Goal: Transaction & Acquisition: Purchase product/service

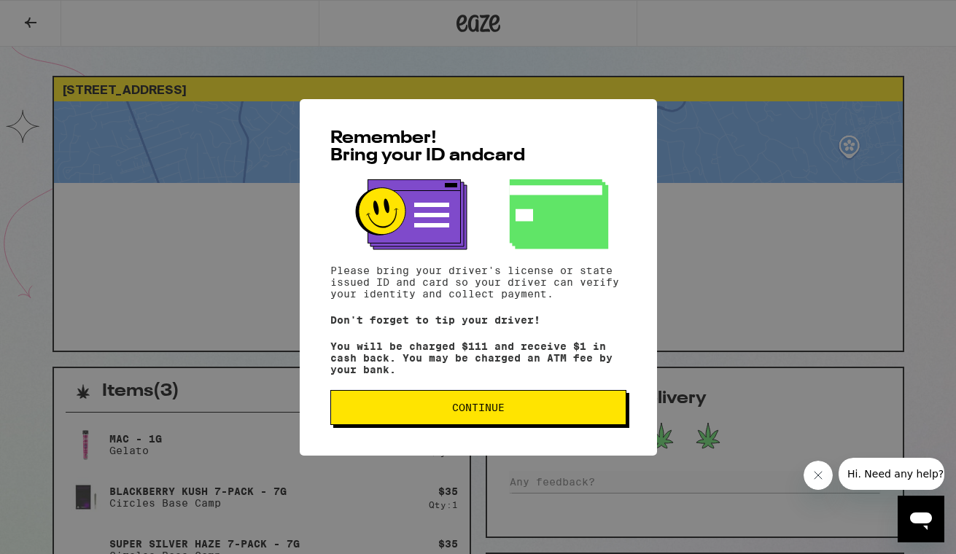
click at [471, 412] on span "Continue" at bounding box center [478, 408] width 53 height 10
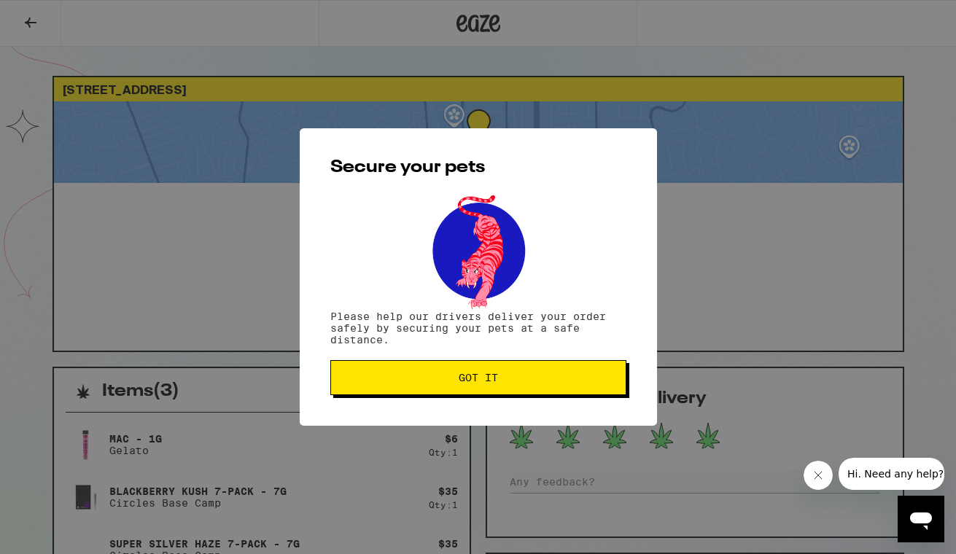
click at [471, 412] on div "Secure your pets Please help our drivers deliver your order safely by securing …" at bounding box center [478, 277] width 357 height 298
click at [468, 380] on span "Got it" at bounding box center [478, 378] width 39 height 10
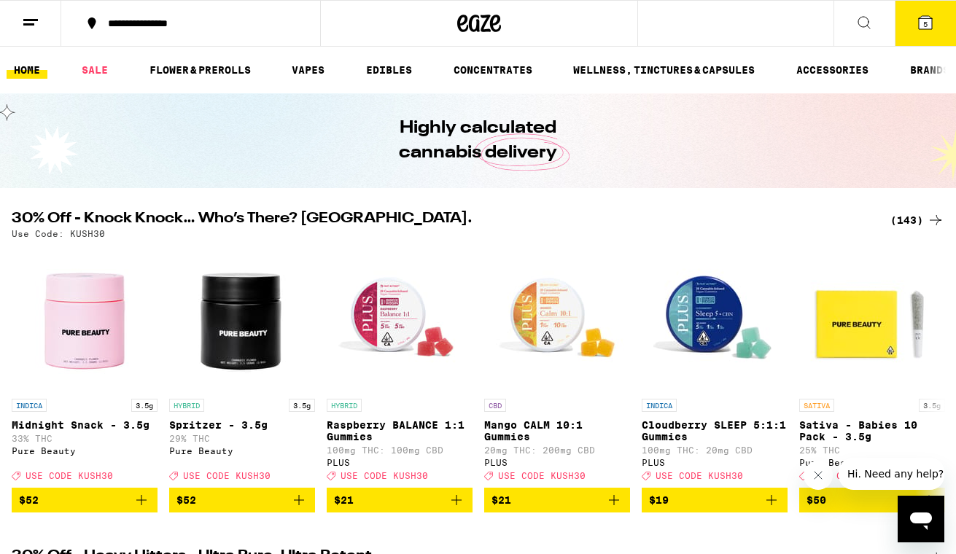
click at [932, 24] on icon at bounding box center [926, 23] width 18 height 18
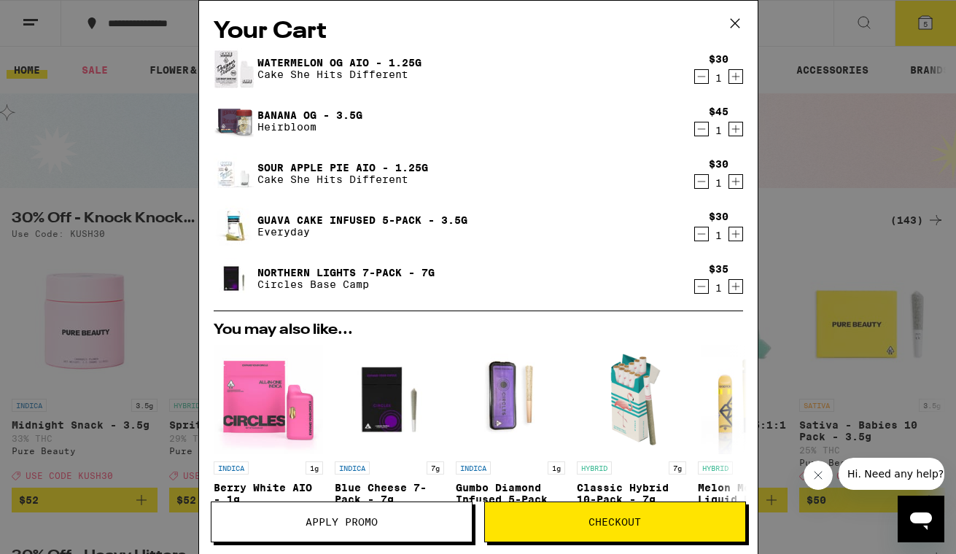
click at [820, 476] on icon "Close message from company" at bounding box center [819, 476] width 12 height 12
click at [735, 132] on icon "Increment" at bounding box center [735, 129] width 13 height 18
click at [700, 133] on icon "Decrement" at bounding box center [701, 129] width 13 height 18
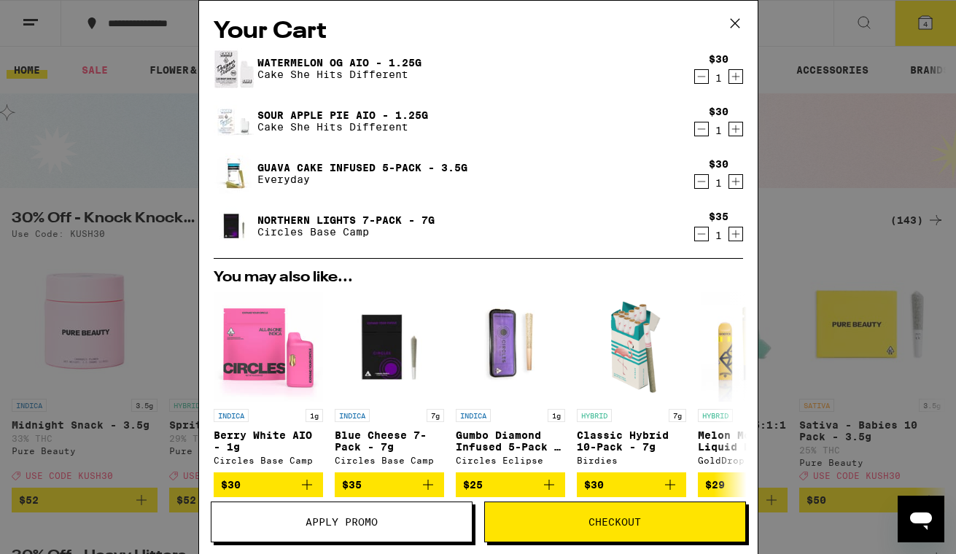
click at [698, 185] on icon "Decrement" at bounding box center [701, 182] width 13 height 18
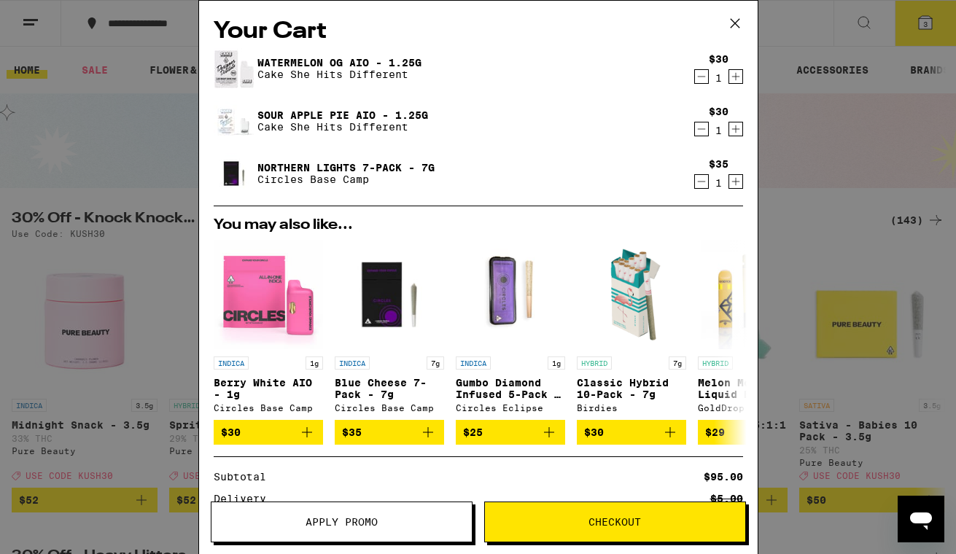
click at [702, 129] on icon "Decrement" at bounding box center [701, 129] width 13 height 18
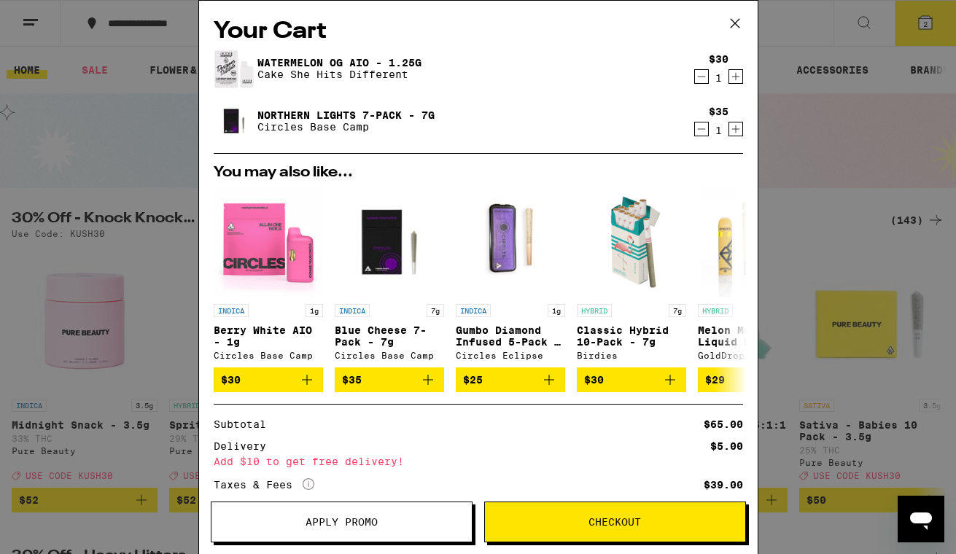
click at [287, 519] on span "Apply Promo" at bounding box center [342, 522] width 260 height 10
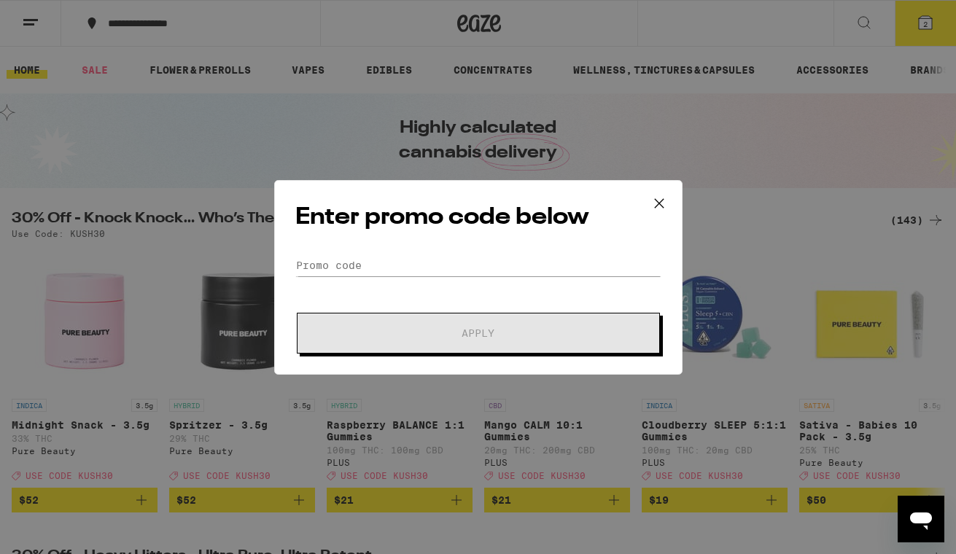
click at [196, 139] on div "Enter promo code below Promo Code Apply" at bounding box center [478, 277] width 956 height 554
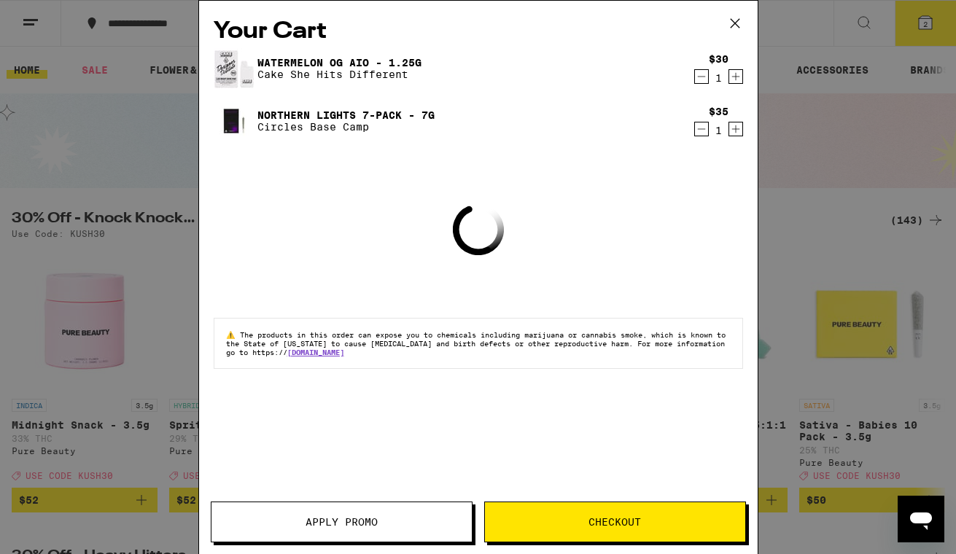
click at [159, 304] on div "Your Cart Watermelon OG AIO - 1.25g Cake She Hits Different $30 1 Northern Ligh…" at bounding box center [478, 277] width 956 height 554
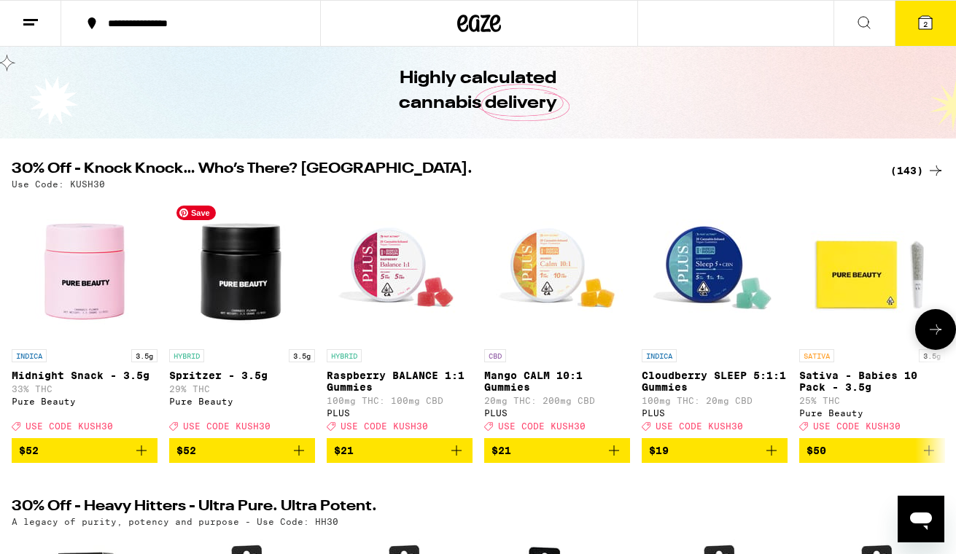
scroll to position [61, 0]
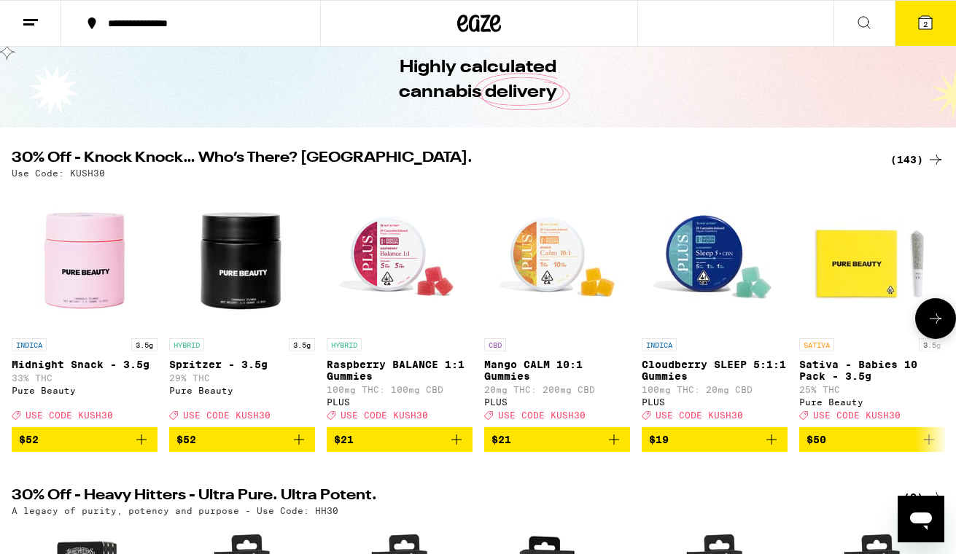
click at [939, 324] on icon at bounding box center [936, 319] width 12 height 10
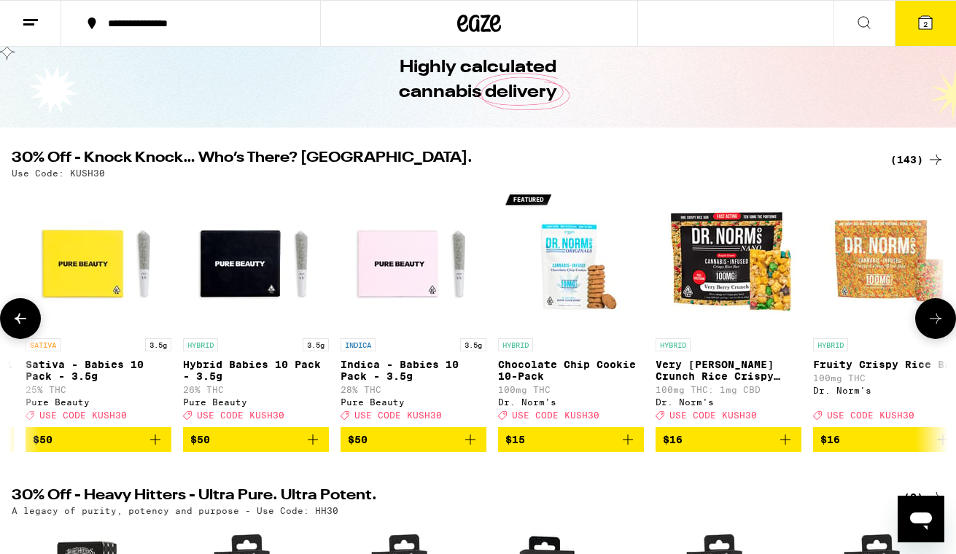
click at [939, 324] on icon at bounding box center [936, 319] width 12 height 10
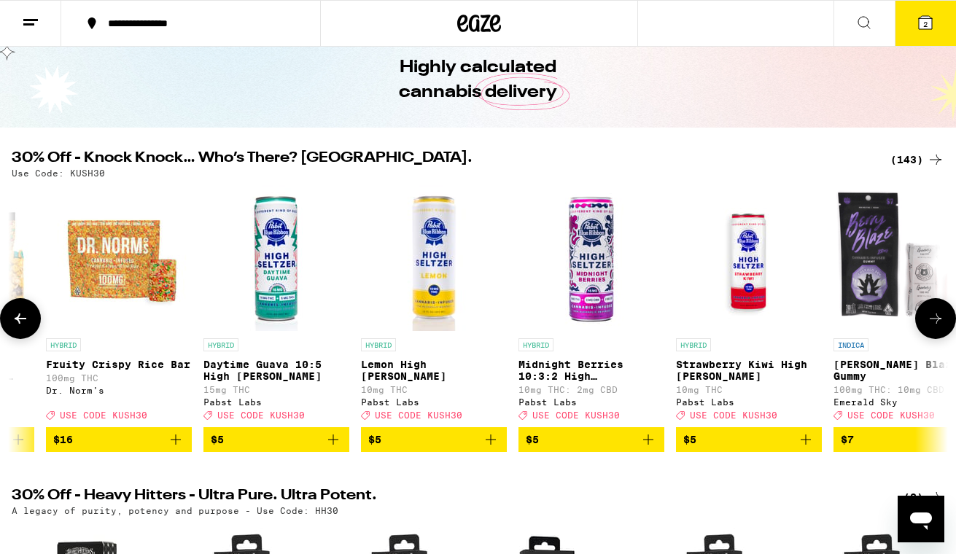
scroll to position [0, 1548]
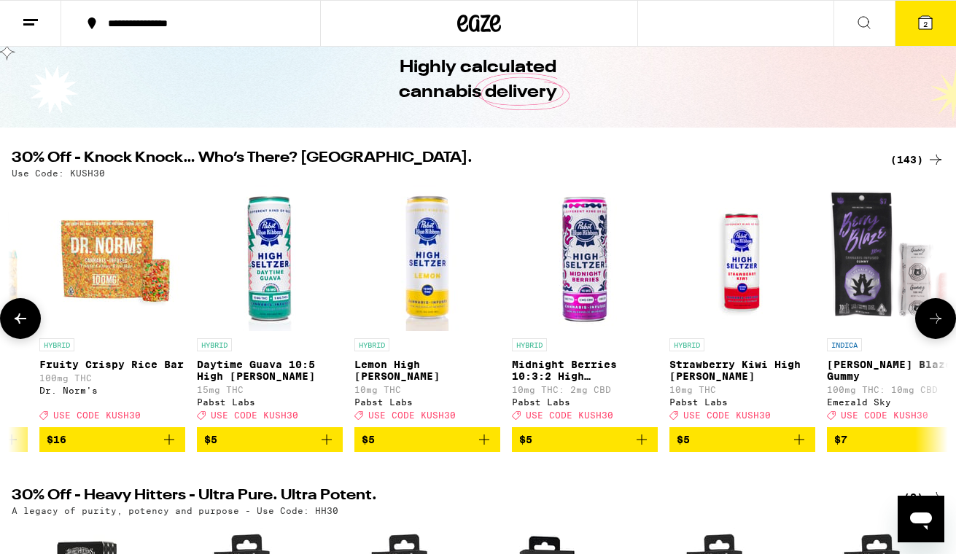
click at [939, 324] on icon at bounding box center [936, 319] width 12 height 10
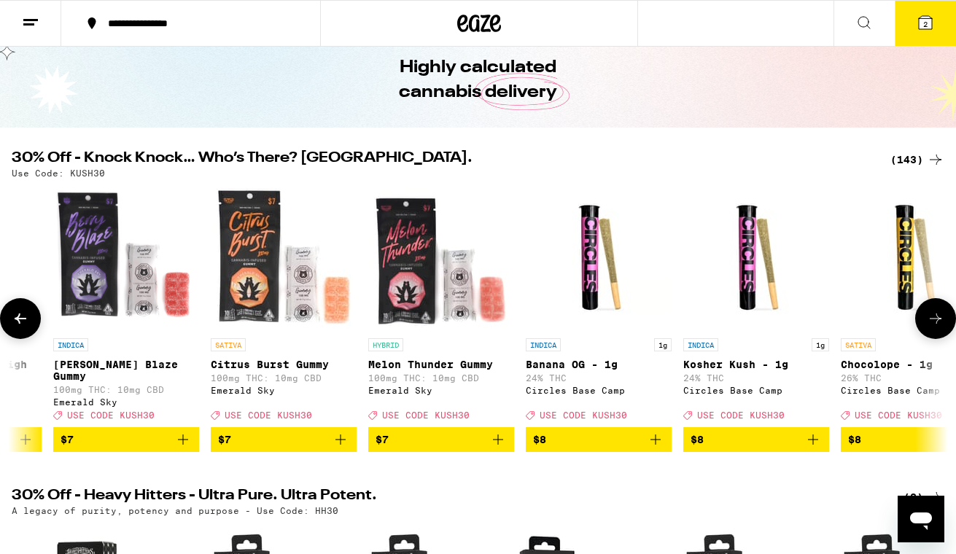
click at [939, 324] on icon at bounding box center [936, 319] width 12 height 10
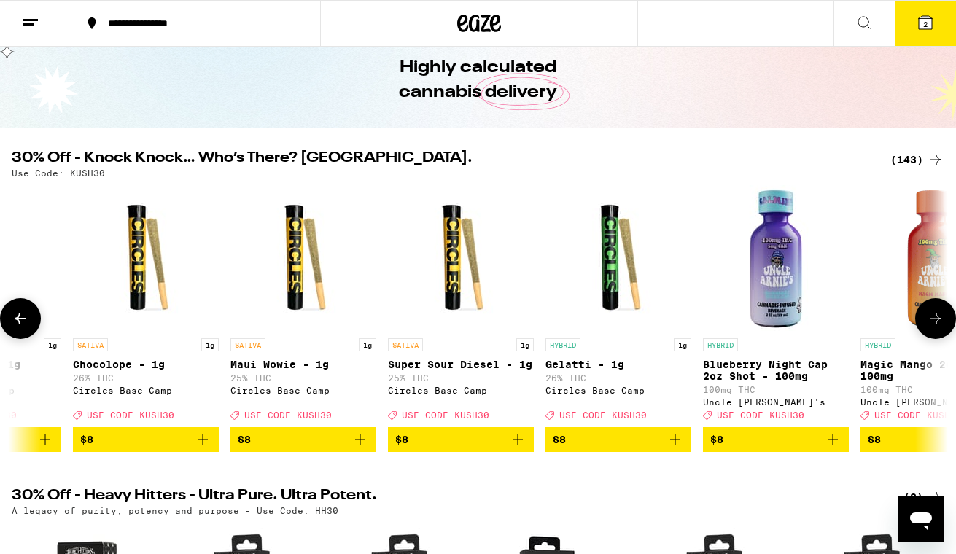
scroll to position [0, 3096]
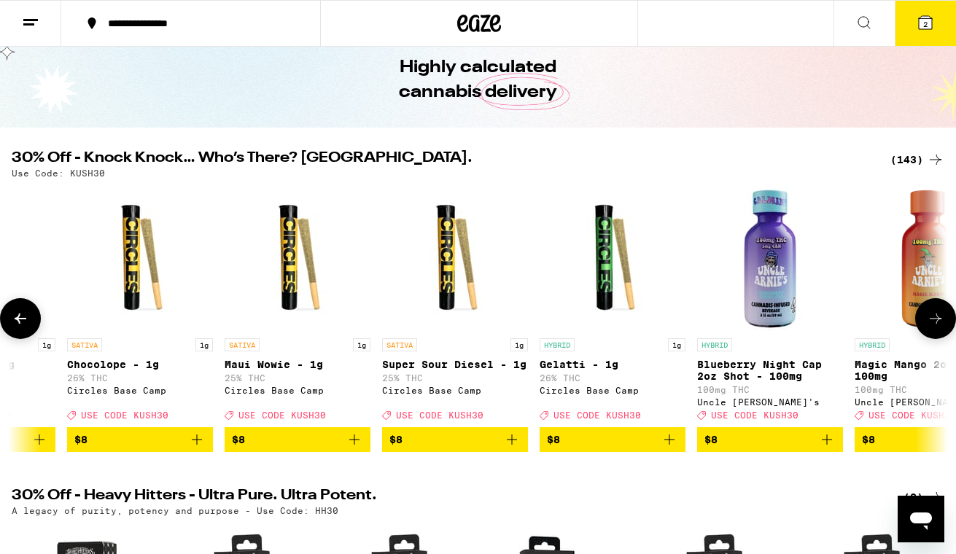
click at [199, 449] on icon "Add to bag" at bounding box center [197, 440] width 18 height 18
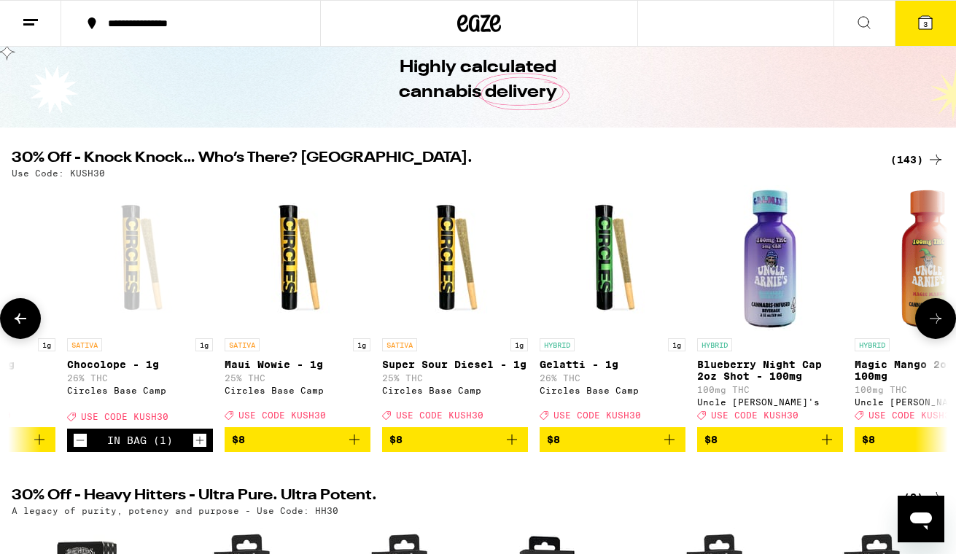
click at [284, 420] on span "USE CODE KUSH30" at bounding box center [283, 415] width 88 height 9
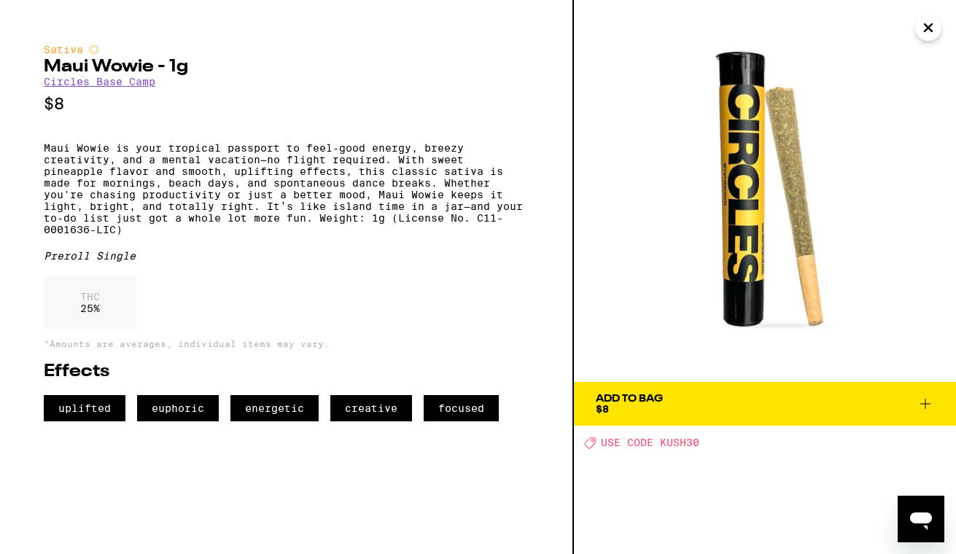
click at [702, 443] on div "Deal Created with Sketch. USE CODE KUSH30" at bounding box center [770, 442] width 372 height 12
click at [683, 442] on span "USE CODE KUSH30" at bounding box center [650, 444] width 98 height 12
copy span "KUSH30"
click at [929, 25] on icon "Close" at bounding box center [929, 28] width 18 height 22
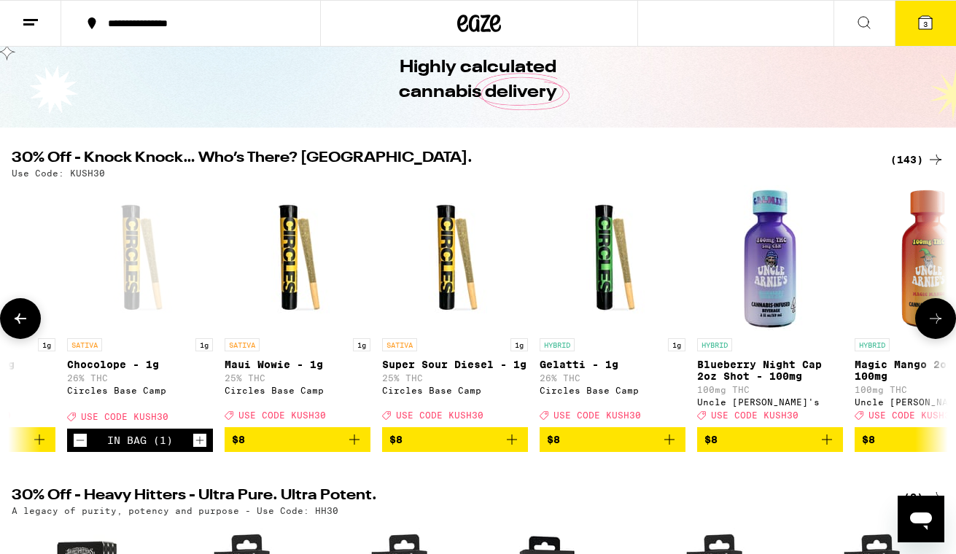
click at [668, 449] on icon "Add to bag" at bounding box center [670, 440] width 18 height 18
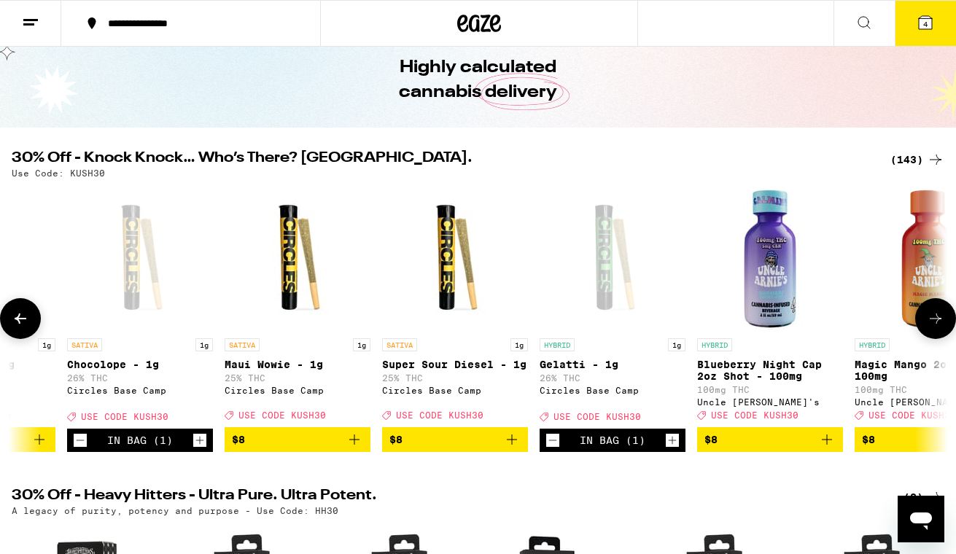
click at [942, 325] on icon at bounding box center [936, 319] width 18 height 18
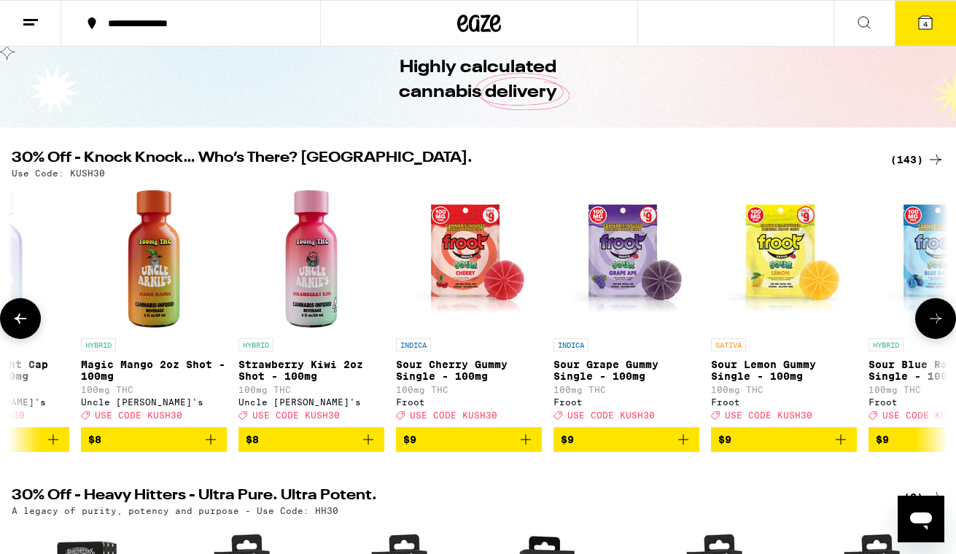
click at [942, 325] on icon at bounding box center [936, 319] width 18 height 18
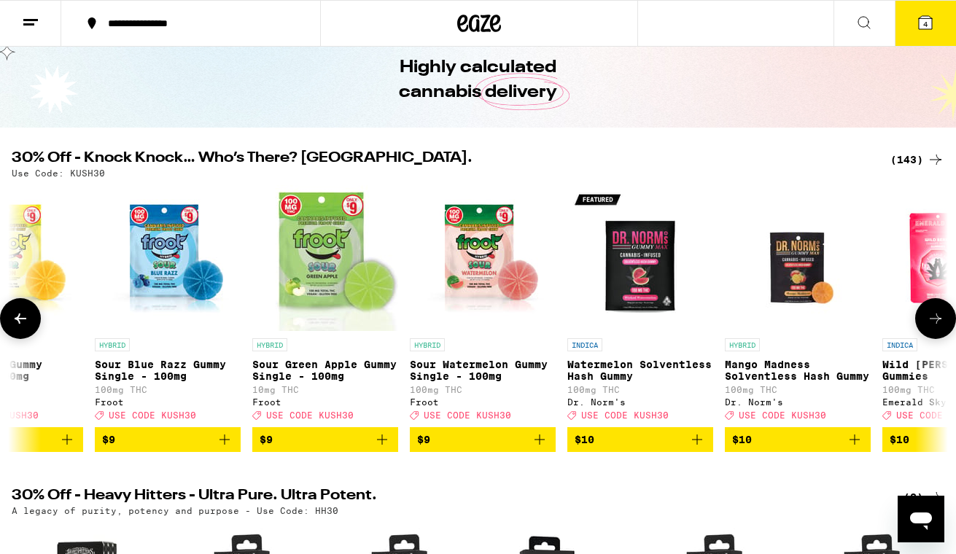
click at [942, 325] on icon at bounding box center [936, 319] width 18 height 18
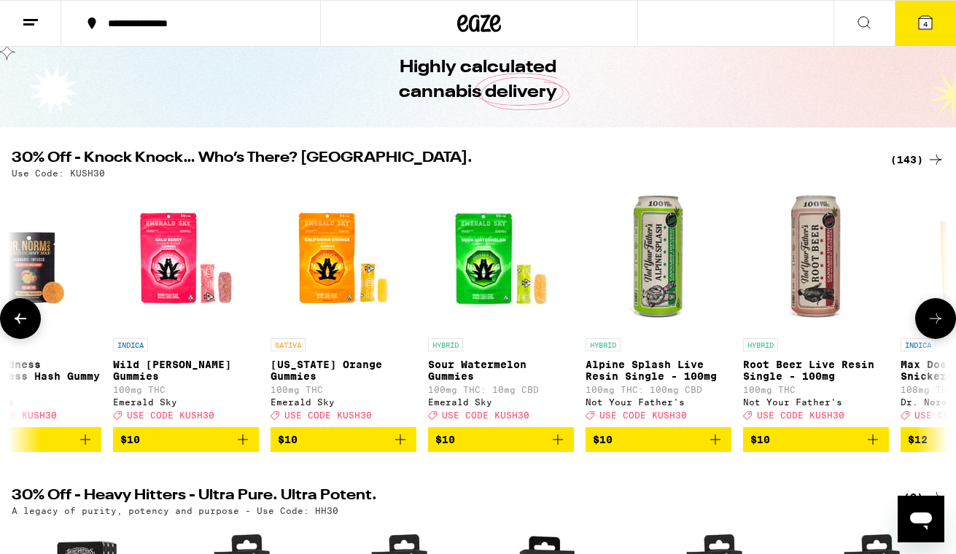
scroll to position [0, 5417]
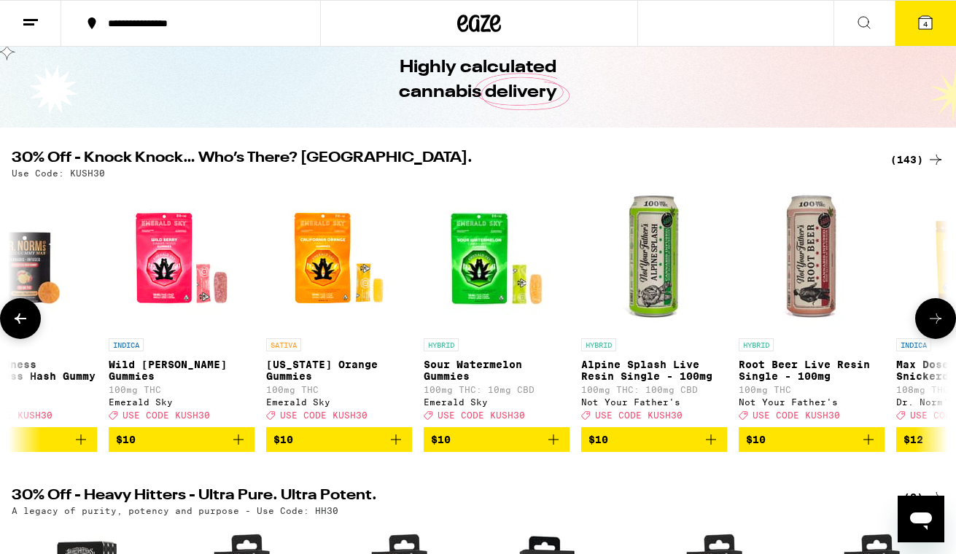
click at [942, 325] on icon at bounding box center [936, 319] width 18 height 18
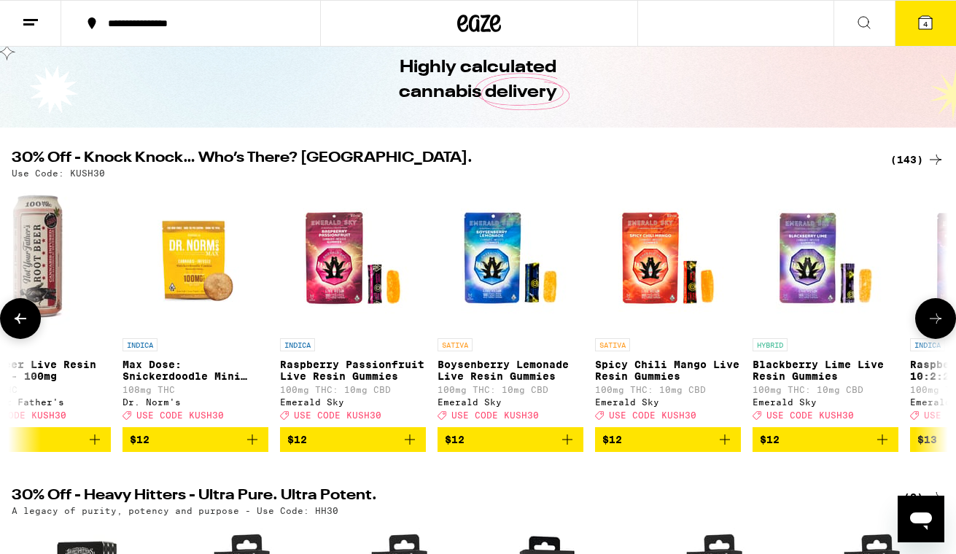
click at [942, 325] on icon at bounding box center [936, 319] width 18 height 18
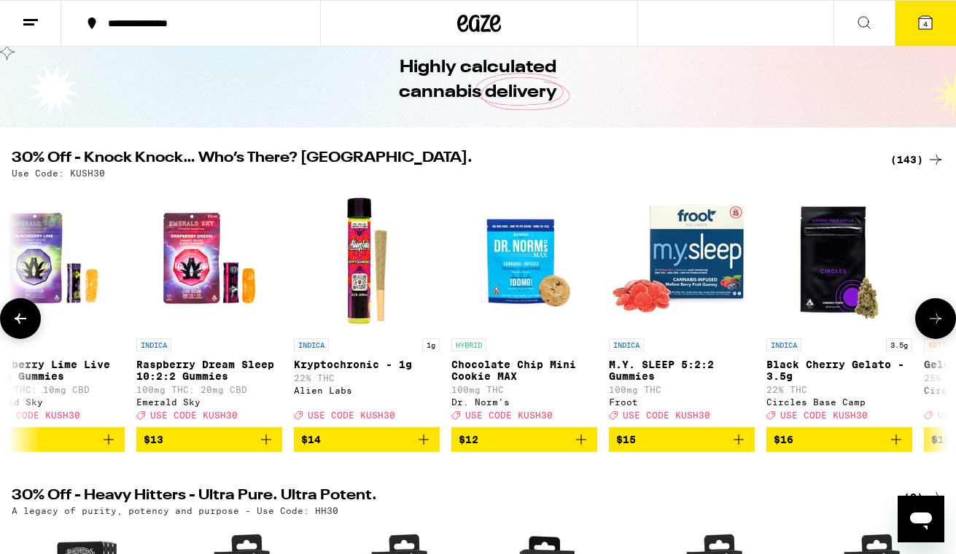
click at [942, 325] on icon at bounding box center [936, 319] width 18 height 18
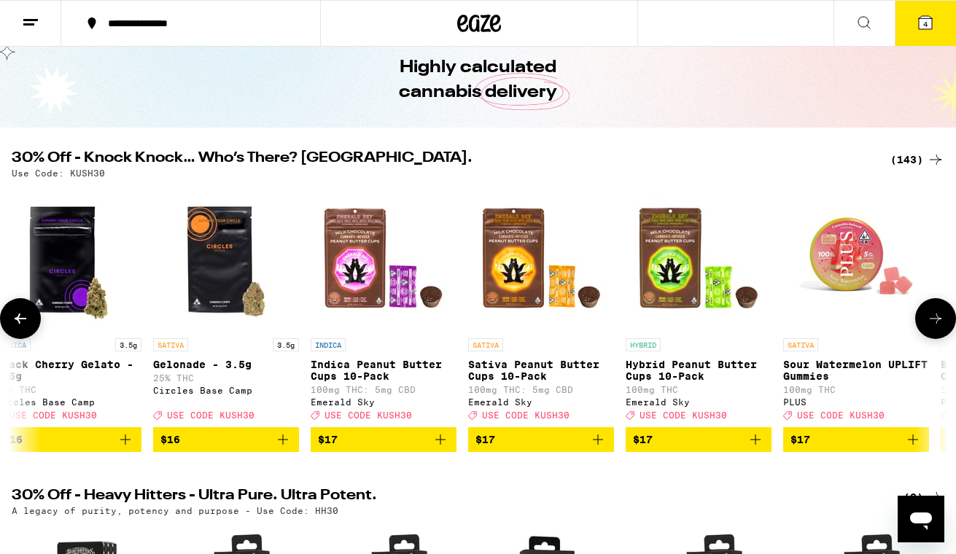
scroll to position [0, 7739]
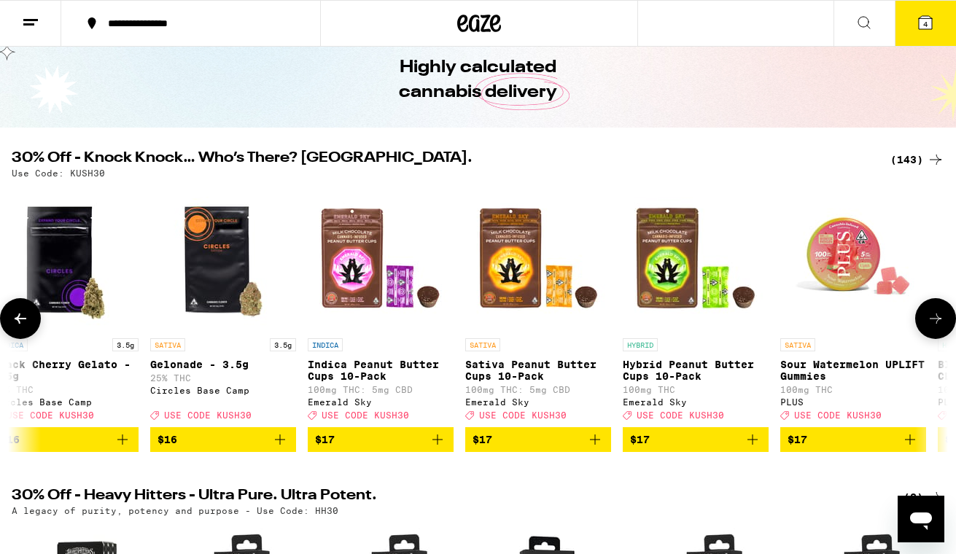
click at [942, 325] on icon at bounding box center [936, 319] width 18 height 18
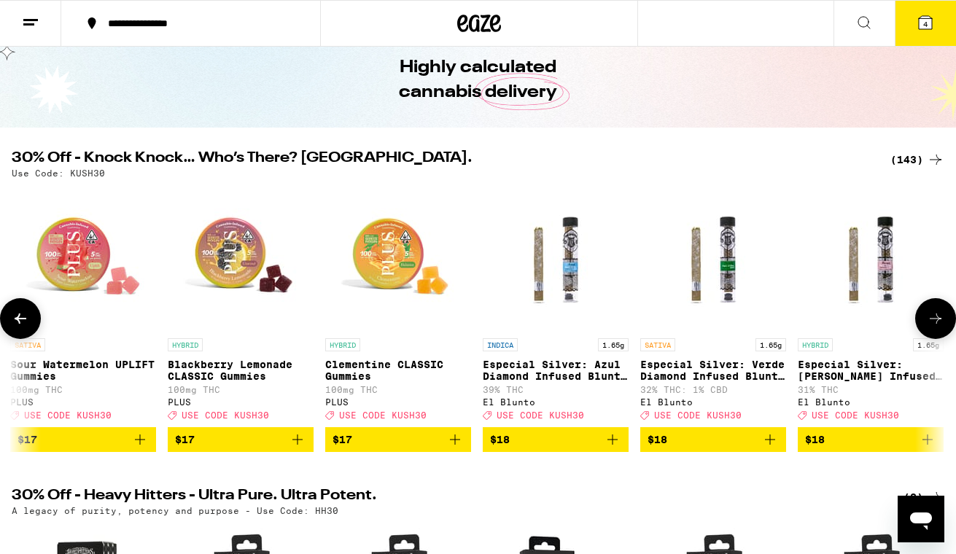
scroll to position [0, 8513]
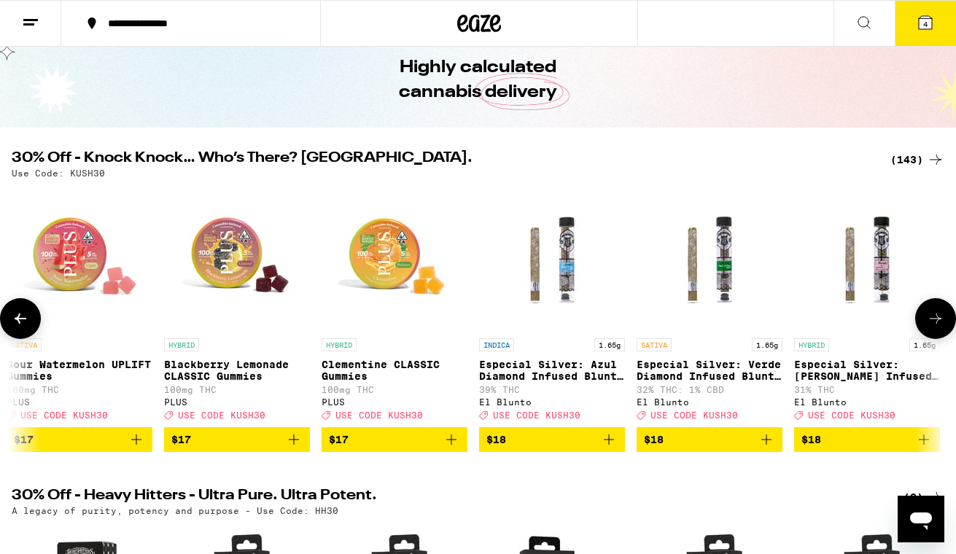
click at [942, 326] on icon at bounding box center [936, 319] width 18 height 18
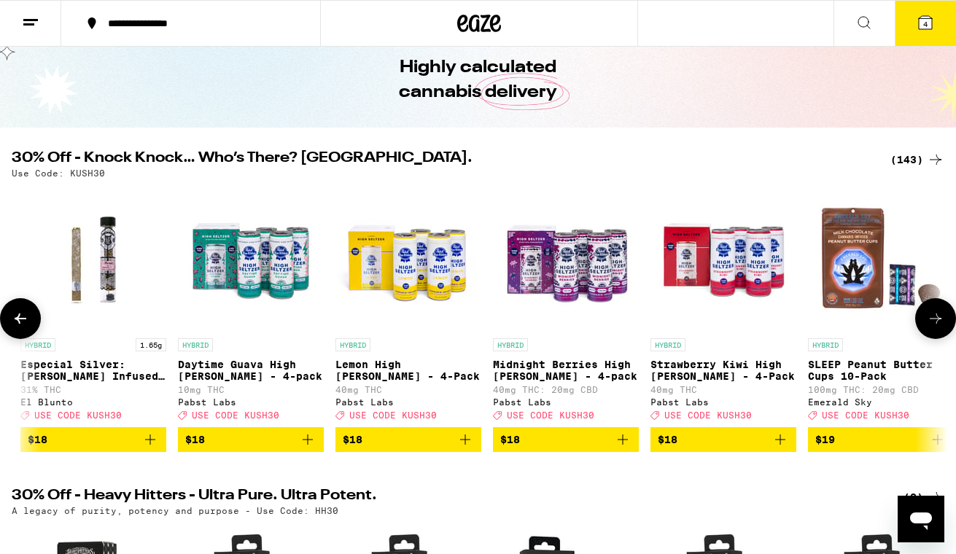
click at [942, 326] on icon at bounding box center [936, 319] width 18 height 18
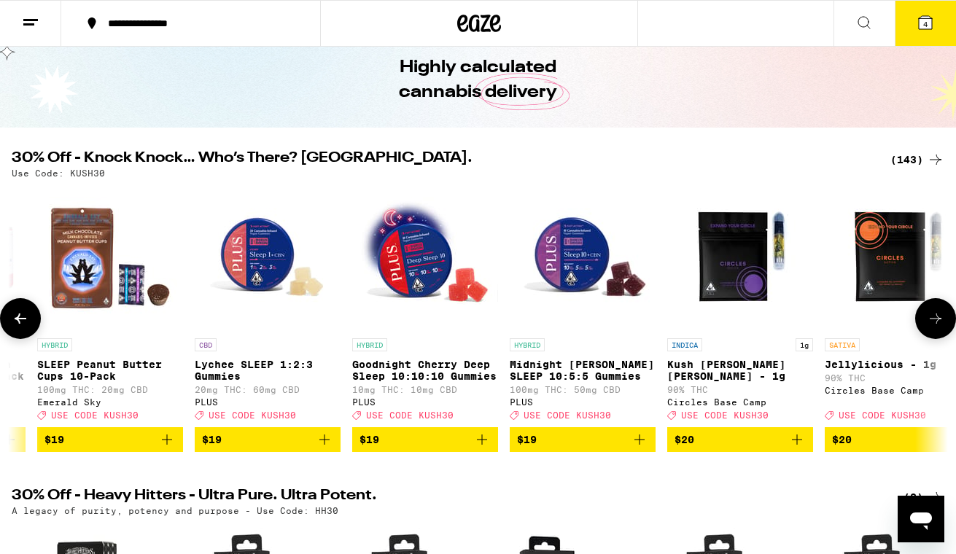
scroll to position [0, 10061]
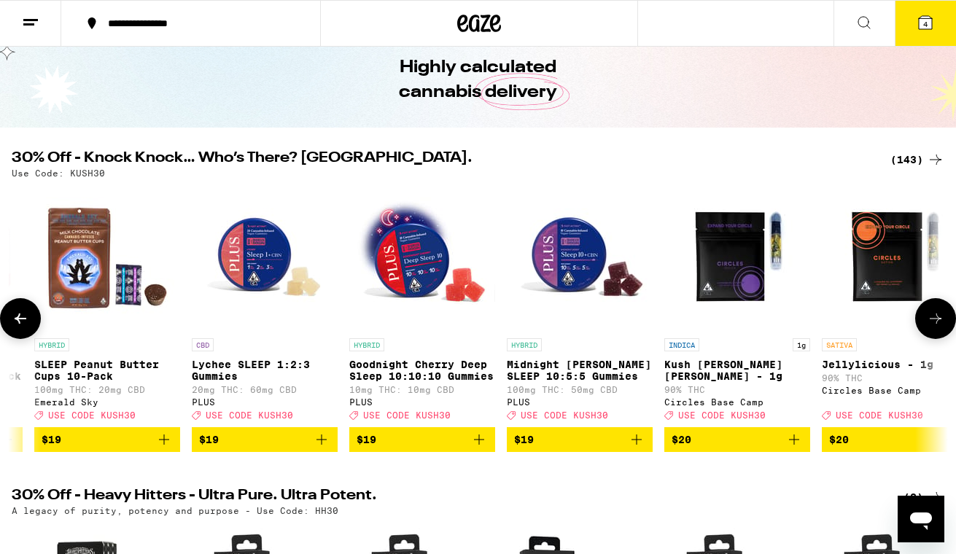
click at [942, 326] on icon at bounding box center [936, 319] width 18 height 18
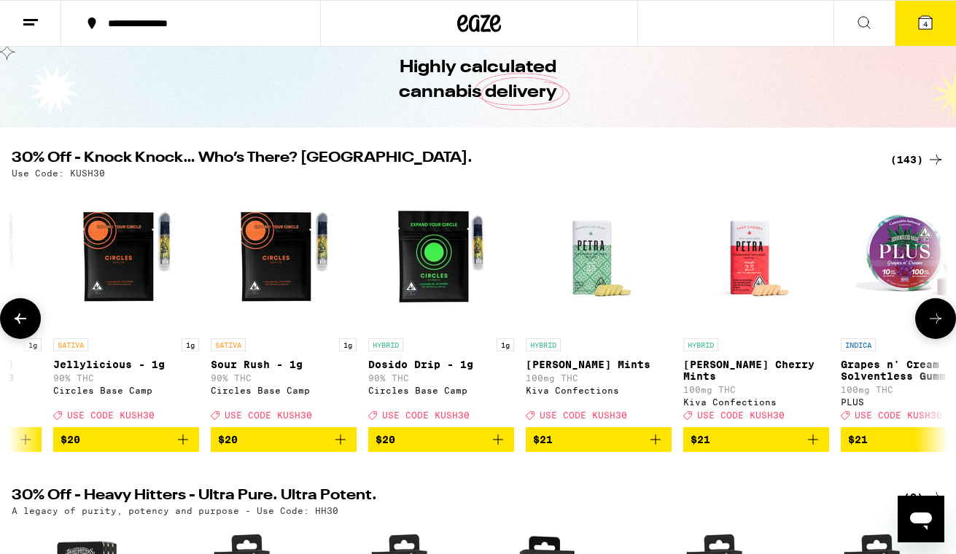
scroll to position [0, 10835]
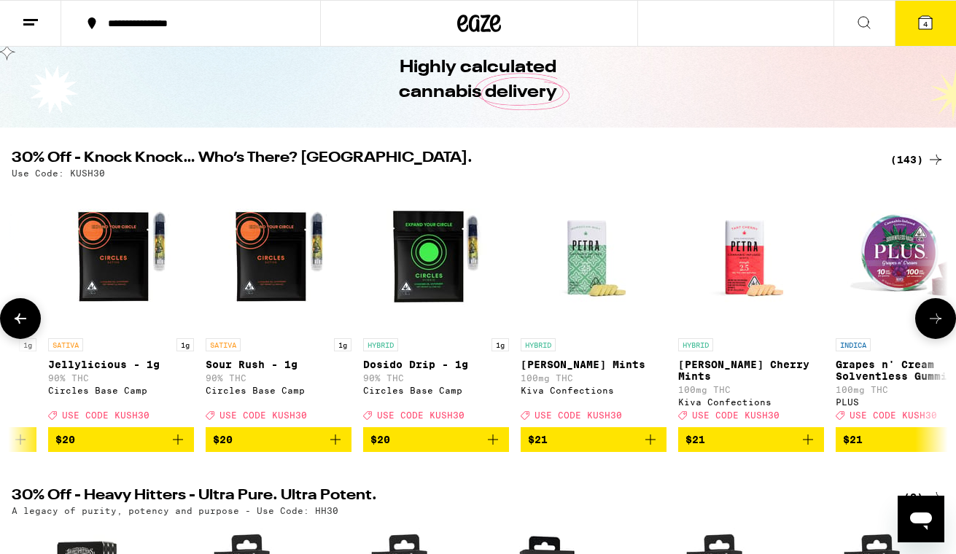
click at [939, 324] on icon at bounding box center [936, 319] width 12 height 10
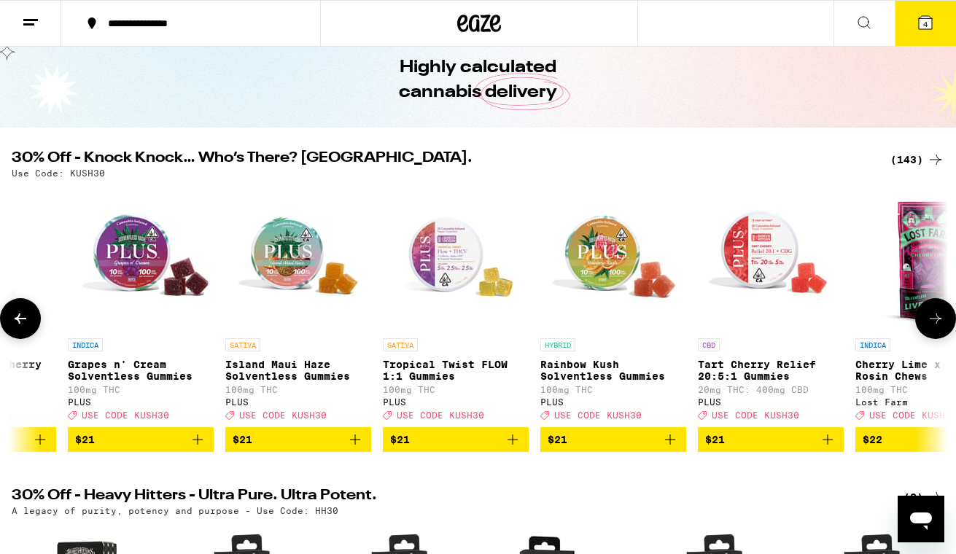
scroll to position [0, 11608]
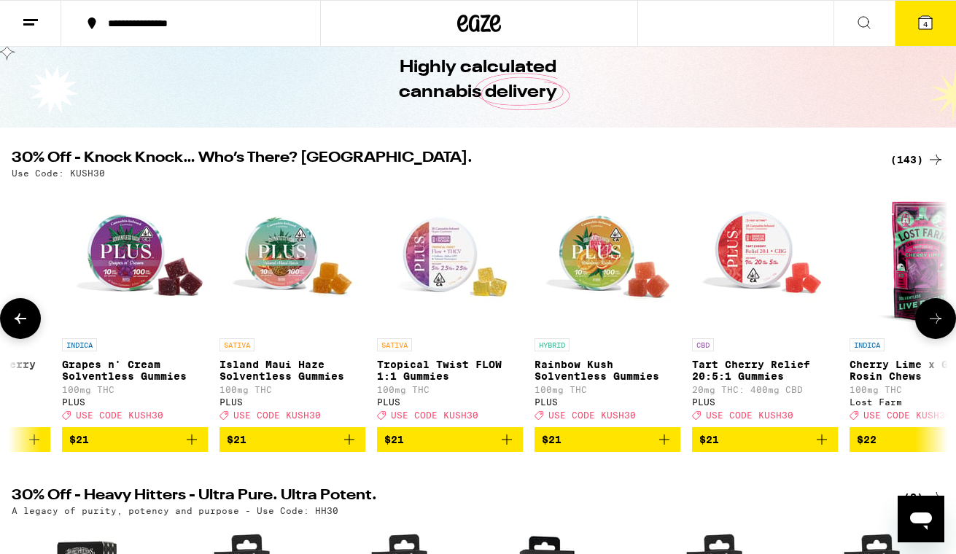
click at [939, 324] on icon at bounding box center [936, 319] width 12 height 10
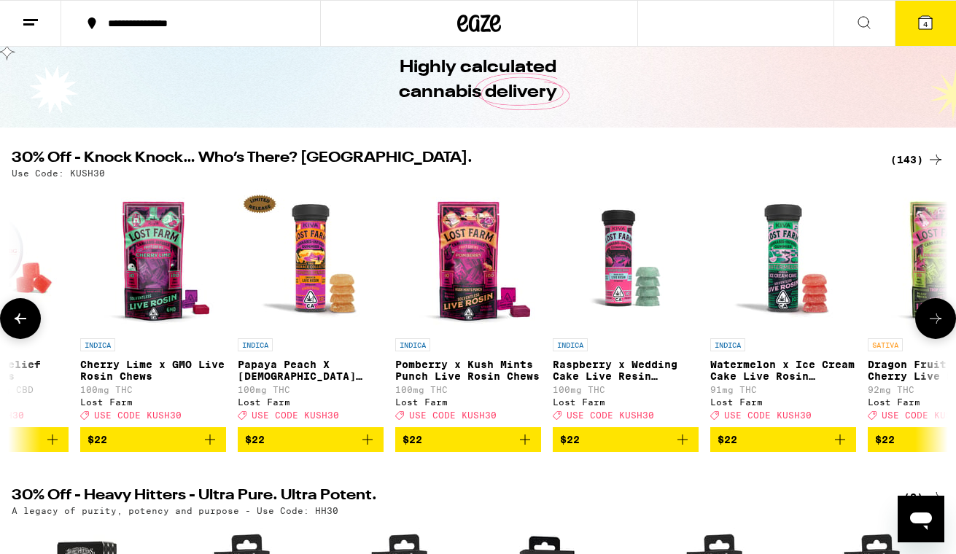
scroll to position [0, 12382]
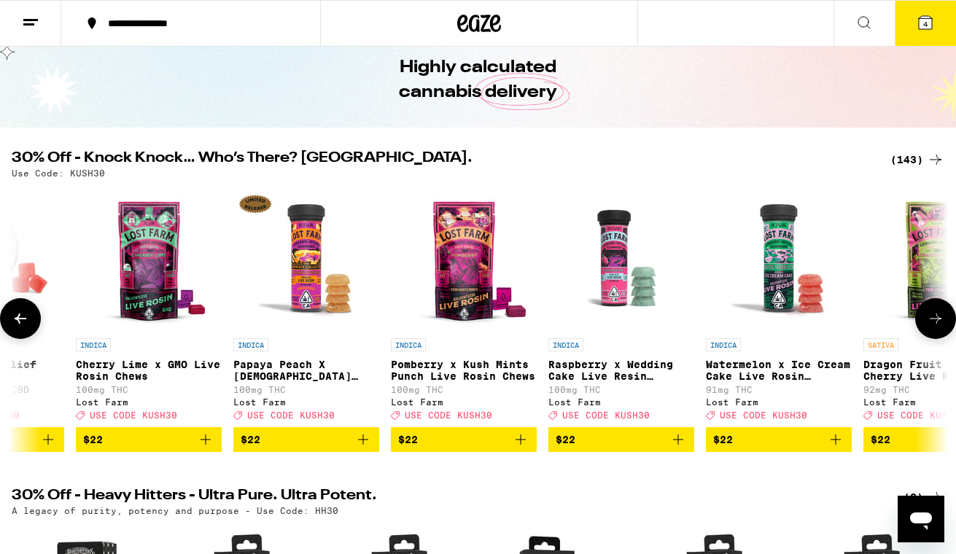
click at [939, 324] on icon at bounding box center [936, 319] width 12 height 10
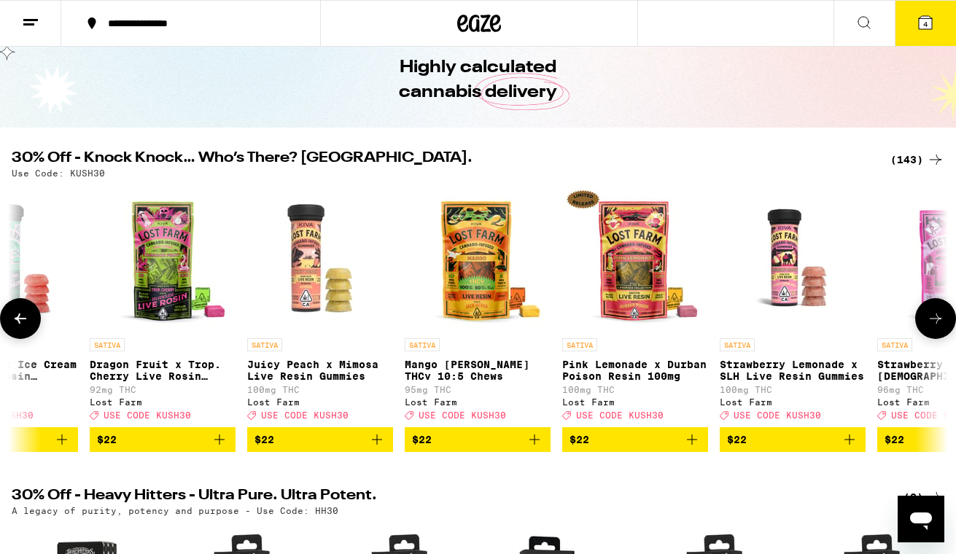
click at [939, 324] on icon at bounding box center [936, 319] width 12 height 10
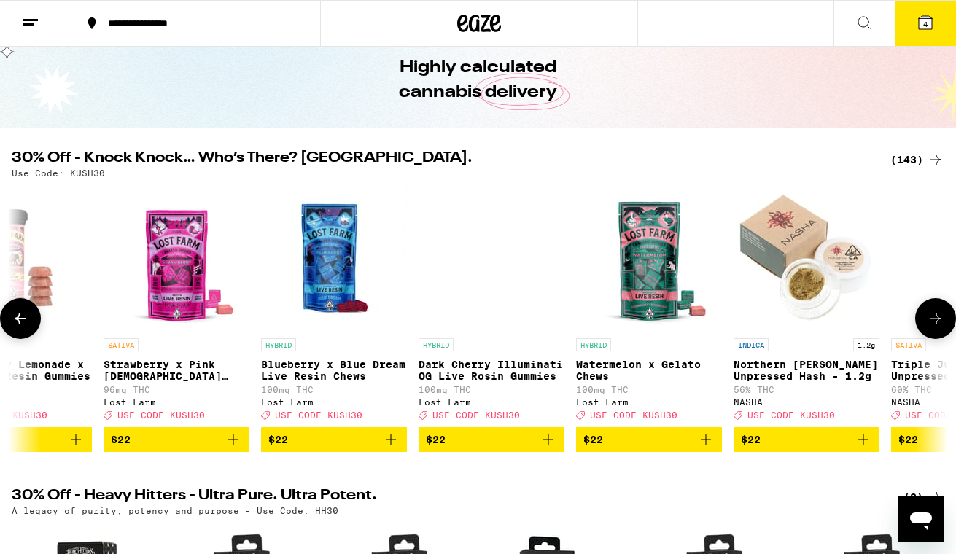
click at [939, 324] on icon at bounding box center [936, 319] width 12 height 10
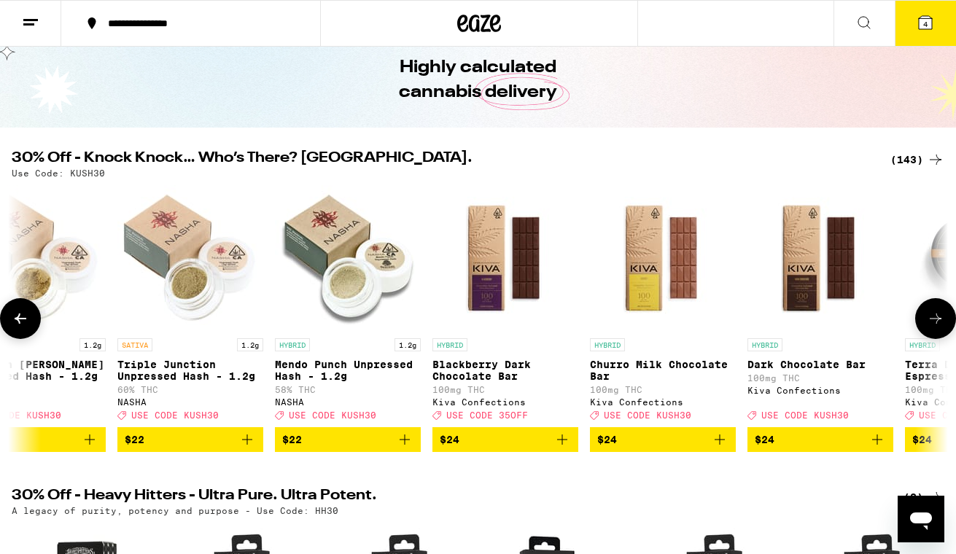
click at [939, 324] on icon at bounding box center [936, 319] width 12 height 10
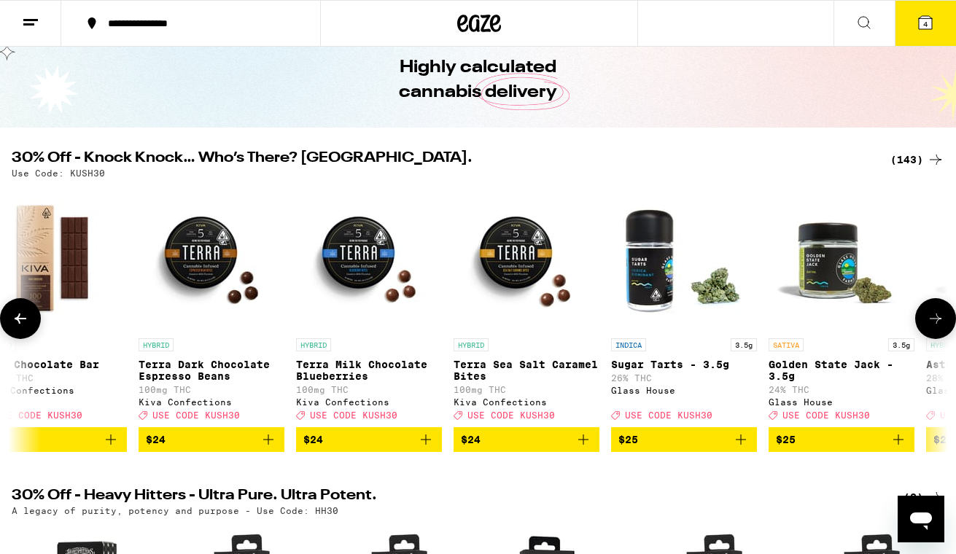
scroll to position [0, 15478]
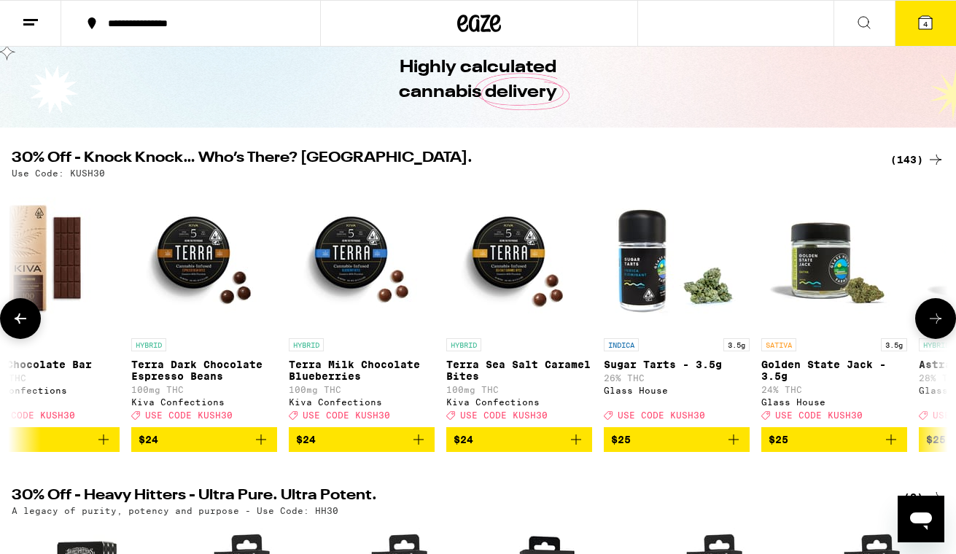
click at [939, 324] on icon at bounding box center [936, 319] width 12 height 10
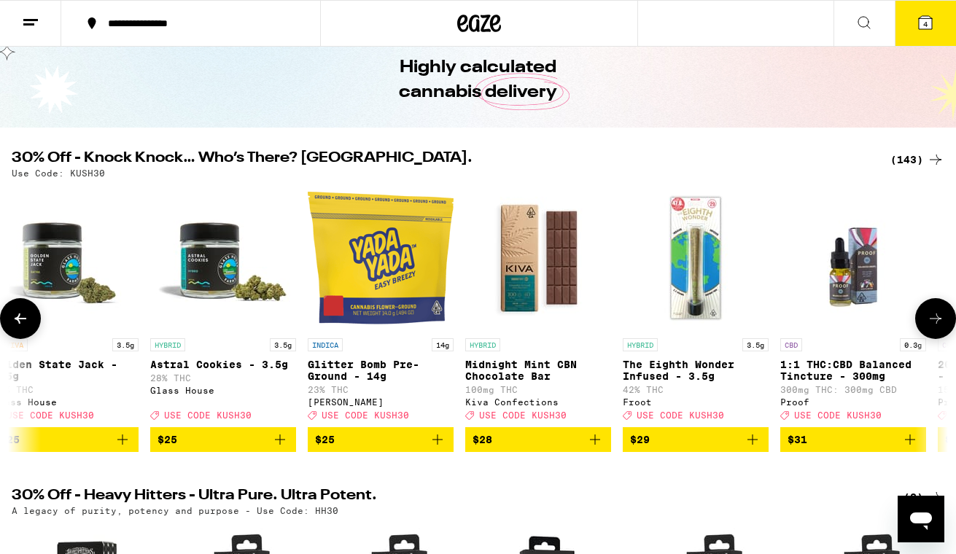
scroll to position [0, 16252]
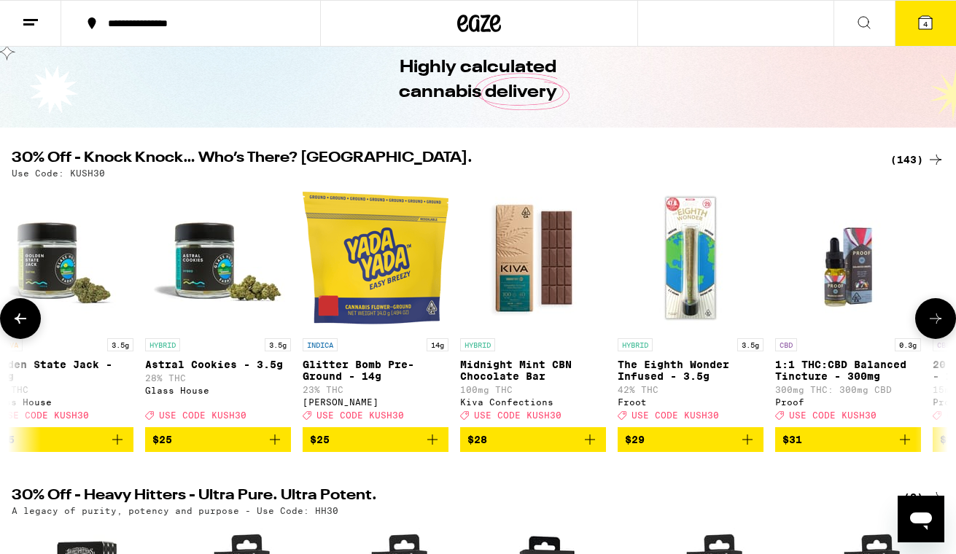
click at [939, 324] on icon at bounding box center [936, 319] width 12 height 10
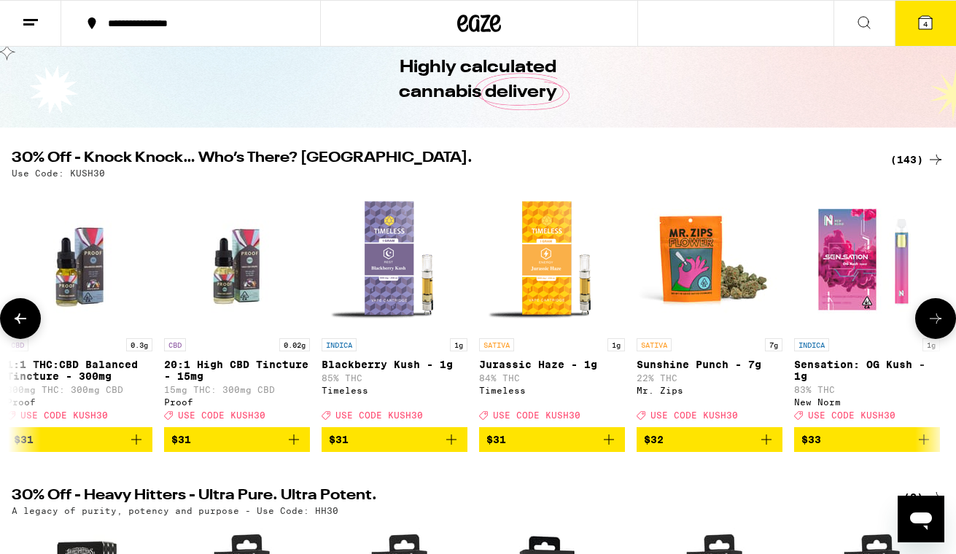
scroll to position [0, 17026]
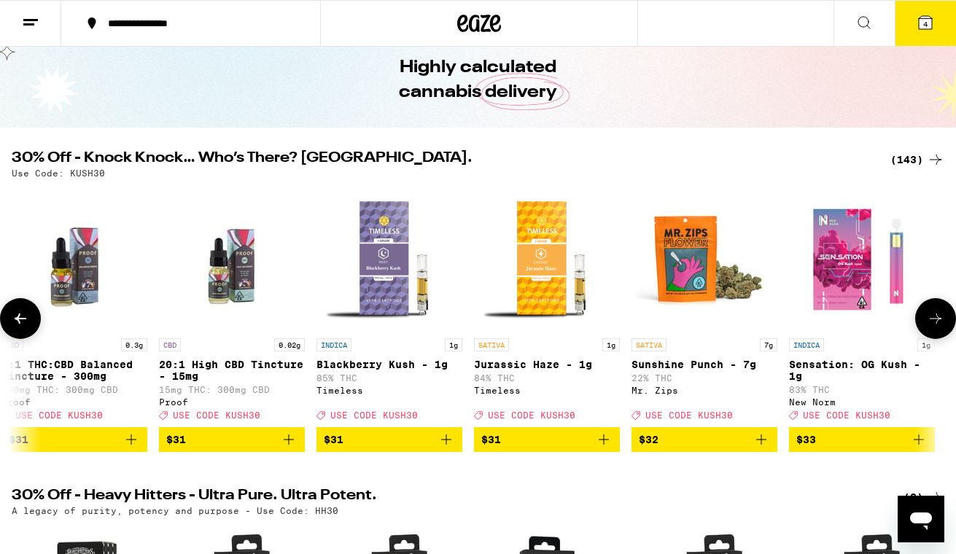
click at [939, 324] on icon at bounding box center [936, 319] width 12 height 10
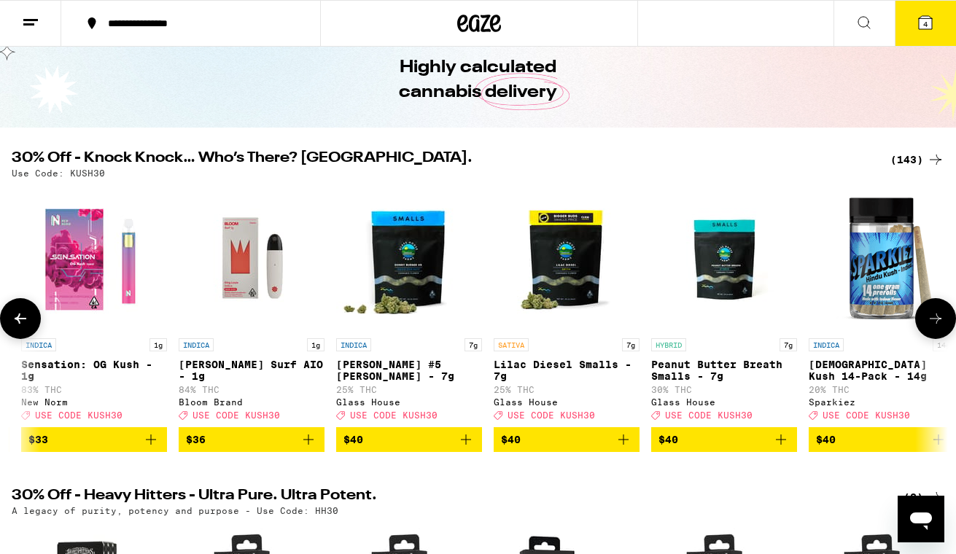
scroll to position [0, 17800]
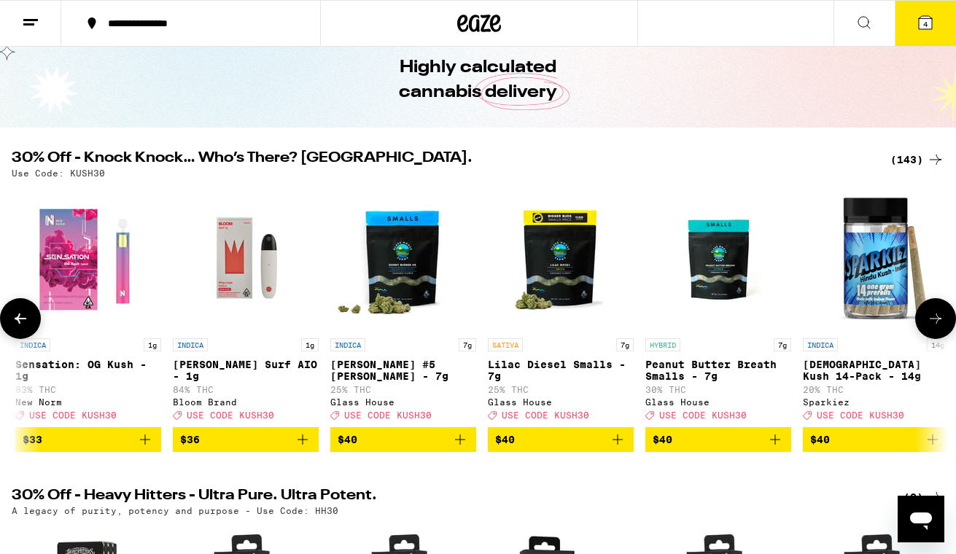
click at [937, 322] on icon at bounding box center [936, 319] width 12 height 10
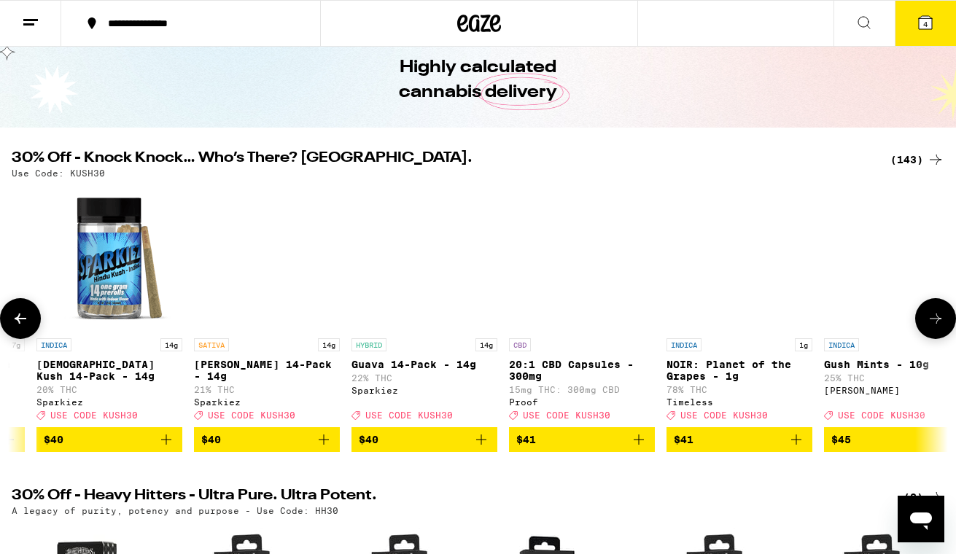
scroll to position [0, 18573]
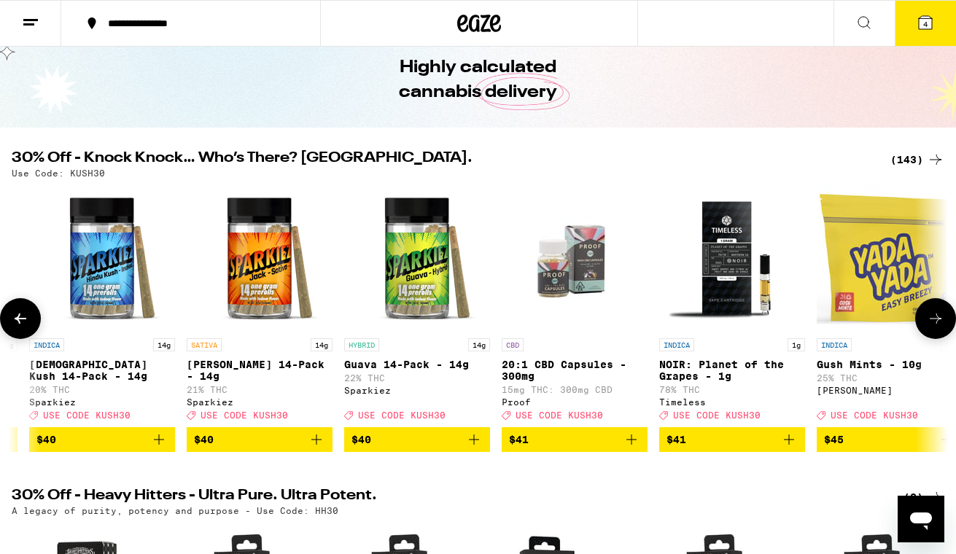
click at [472, 449] on icon "Add to bag" at bounding box center [474, 440] width 18 height 18
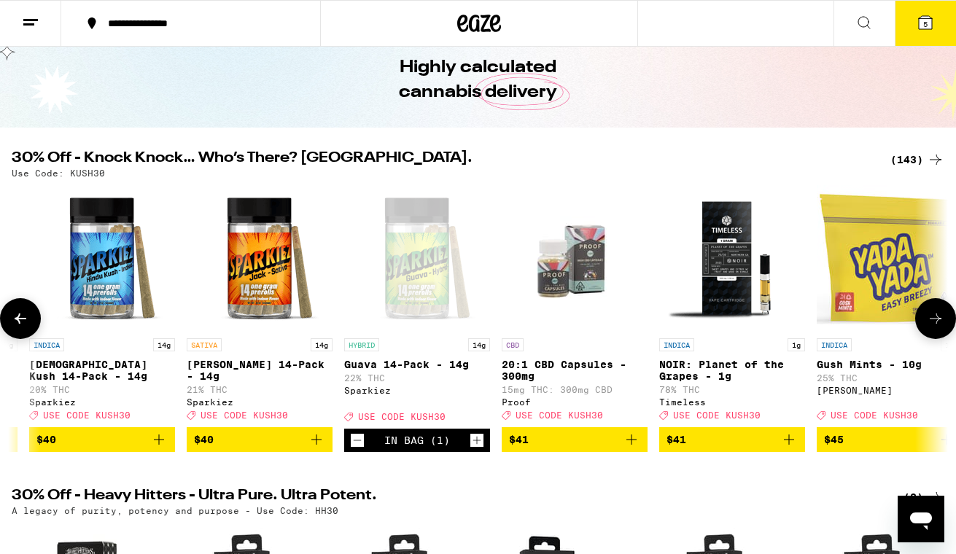
click at [939, 328] on icon at bounding box center [936, 319] width 18 height 18
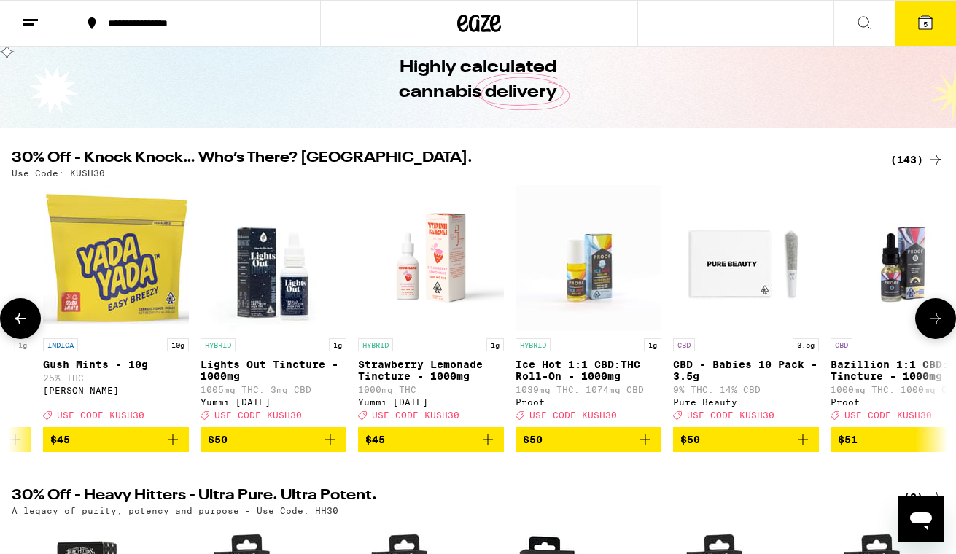
click at [939, 328] on icon at bounding box center [936, 319] width 18 height 18
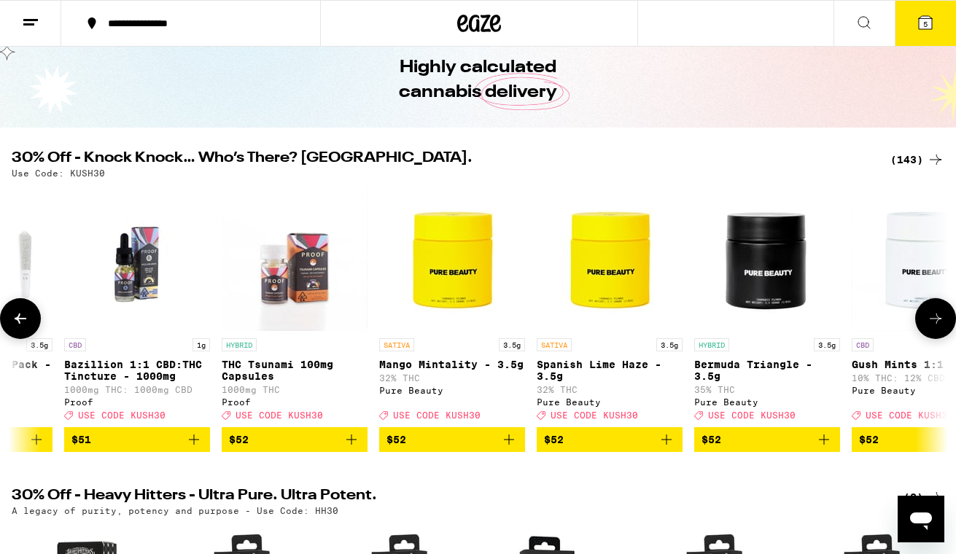
scroll to position [0, 20121]
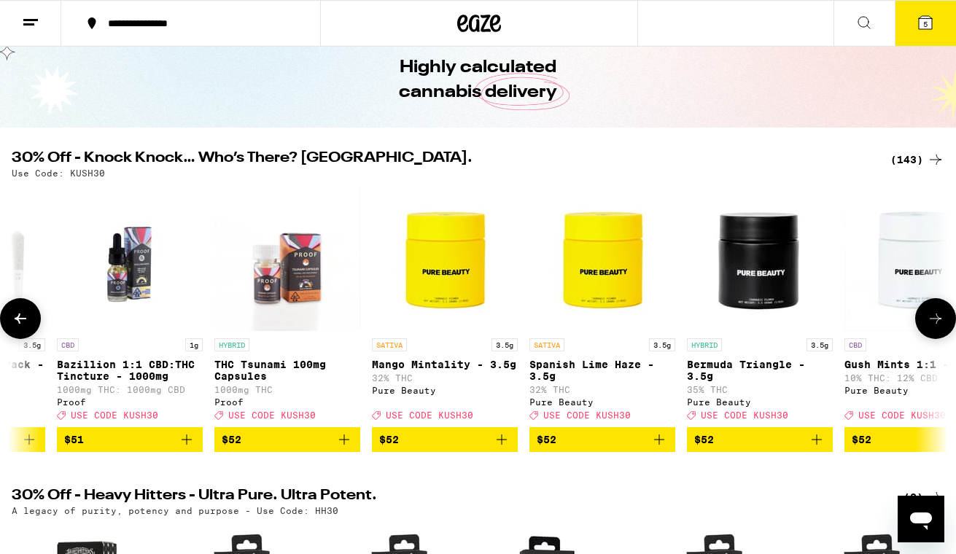
click at [939, 328] on icon at bounding box center [936, 319] width 18 height 18
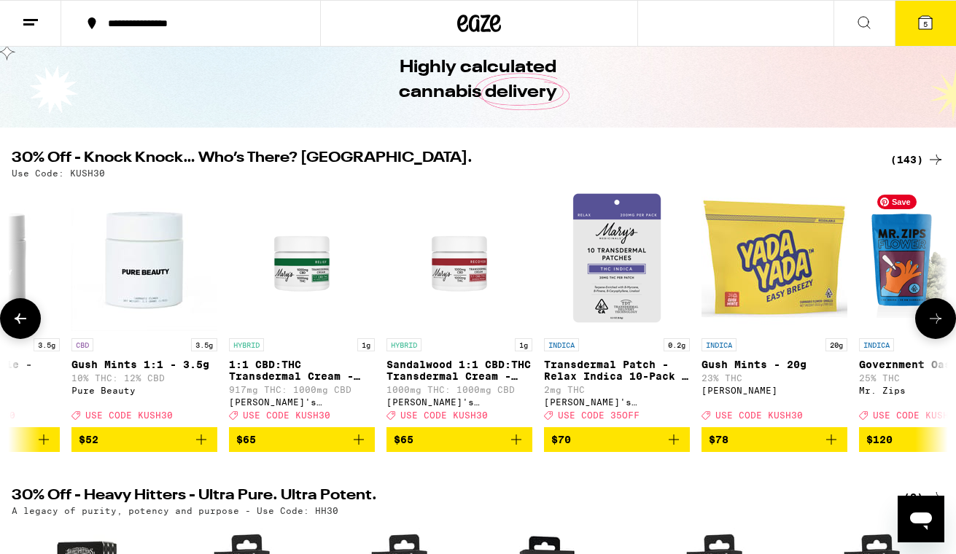
scroll to position [0, 20895]
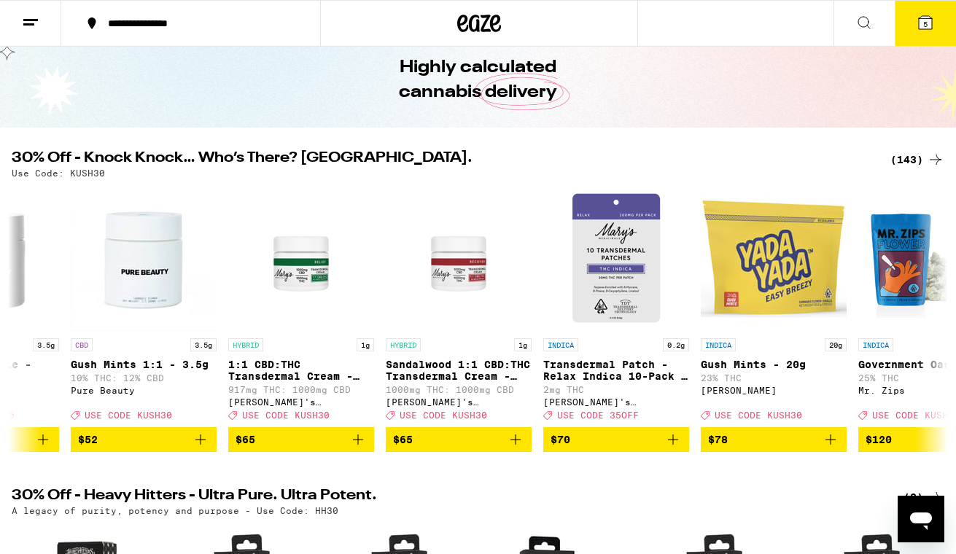
click at [924, 18] on icon at bounding box center [925, 22] width 13 height 13
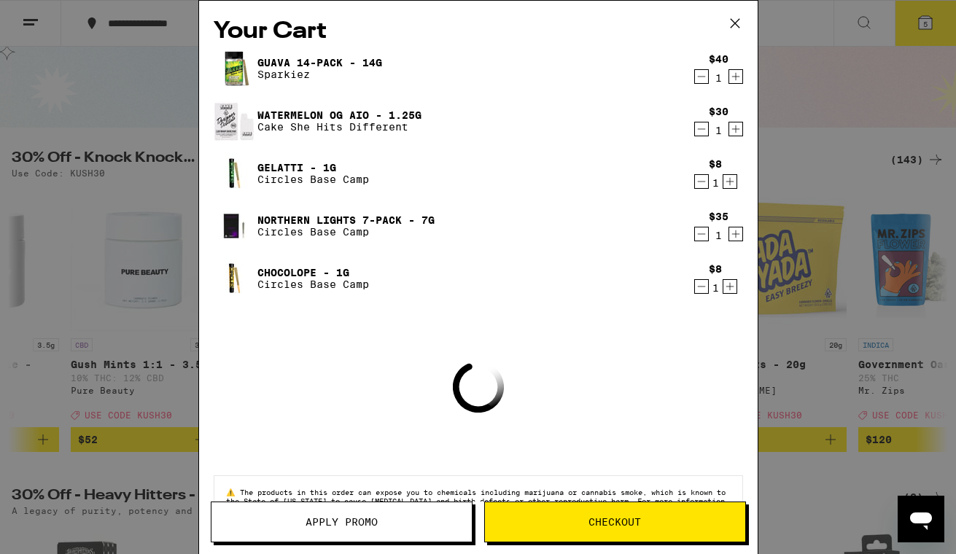
click at [408, 523] on span "Apply Promo" at bounding box center [342, 522] width 260 height 10
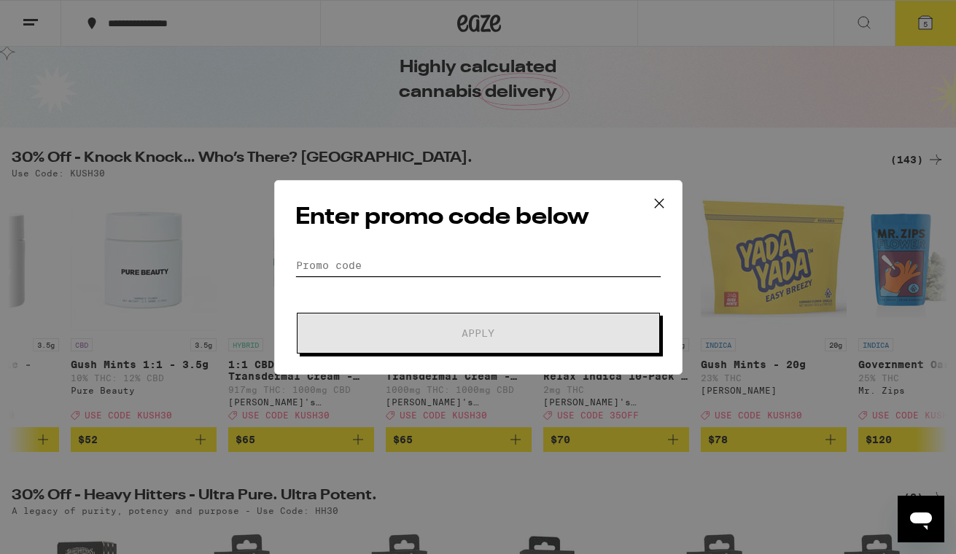
click at [367, 268] on input "Promo Code" at bounding box center [478, 266] width 366 height 22
paste input "KUSH30"
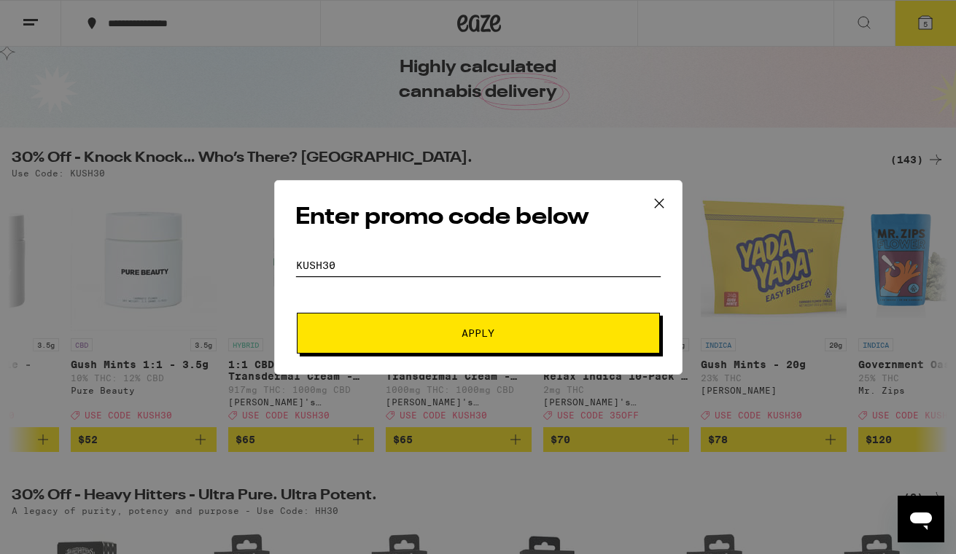
type input "KUSH30"
click at [496, 330] on span "Apply" at bounding box center [478, 333] width 263 height 10
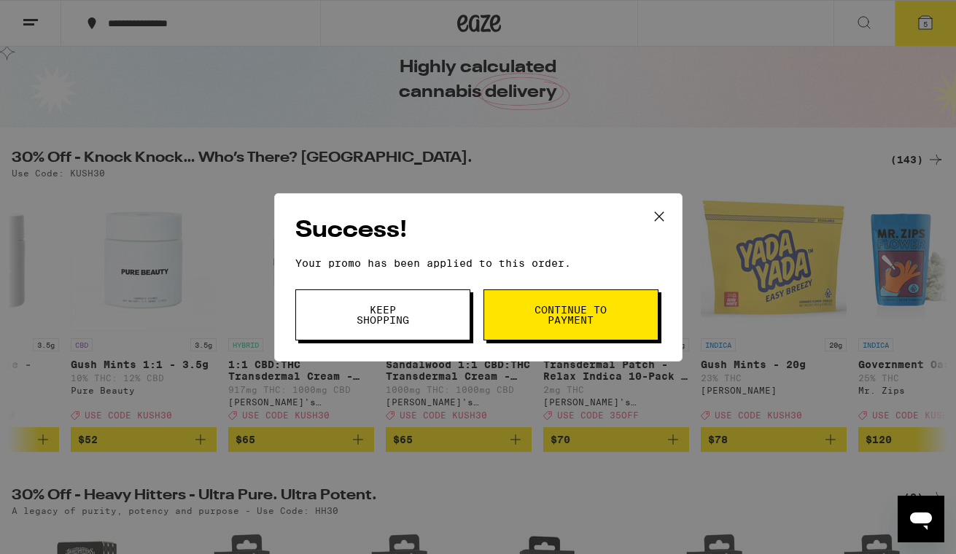
click at [535, 322] on span "Continue to payment" at bounding box center [571, 315] width 74 height 20
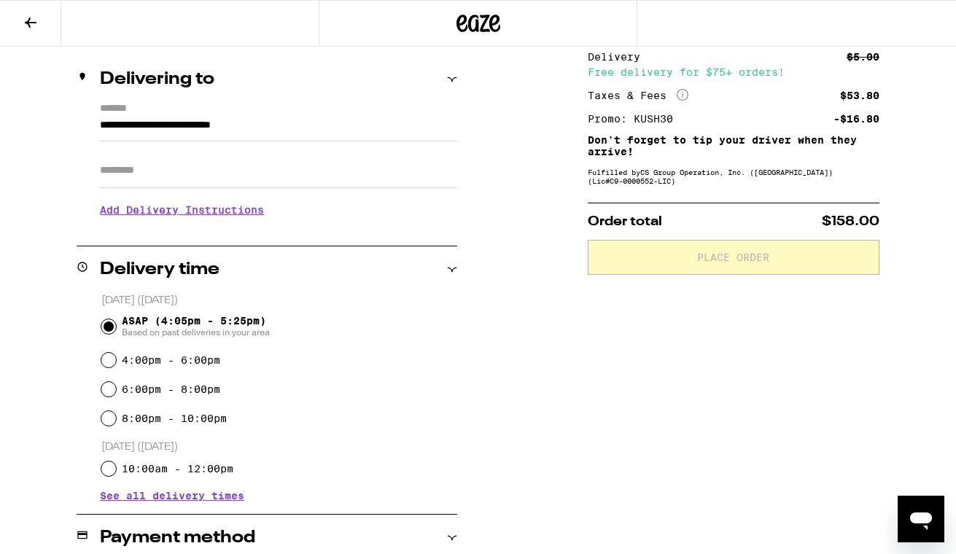
scroll to position [116, 0]
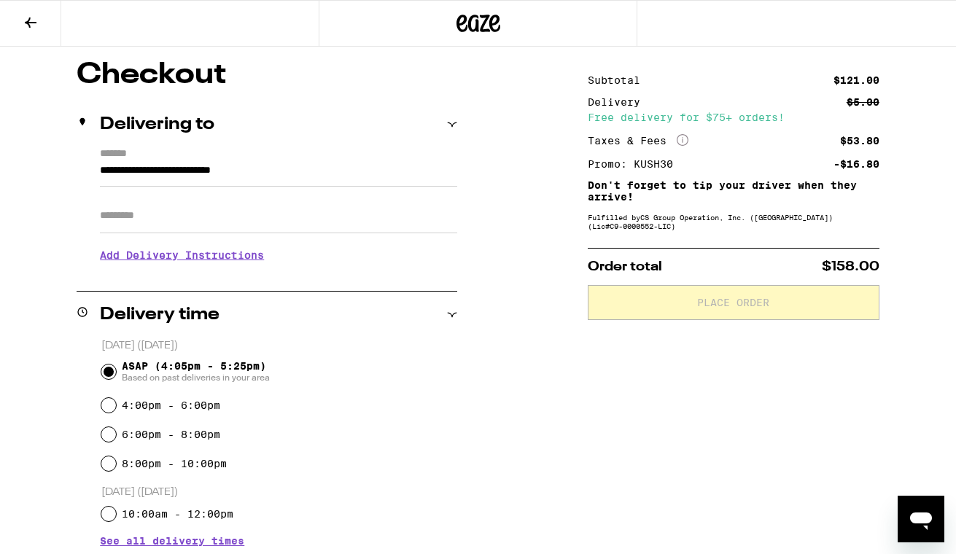
click at [43, 28] on button at bounding box center [30, 24] width 61 height 46
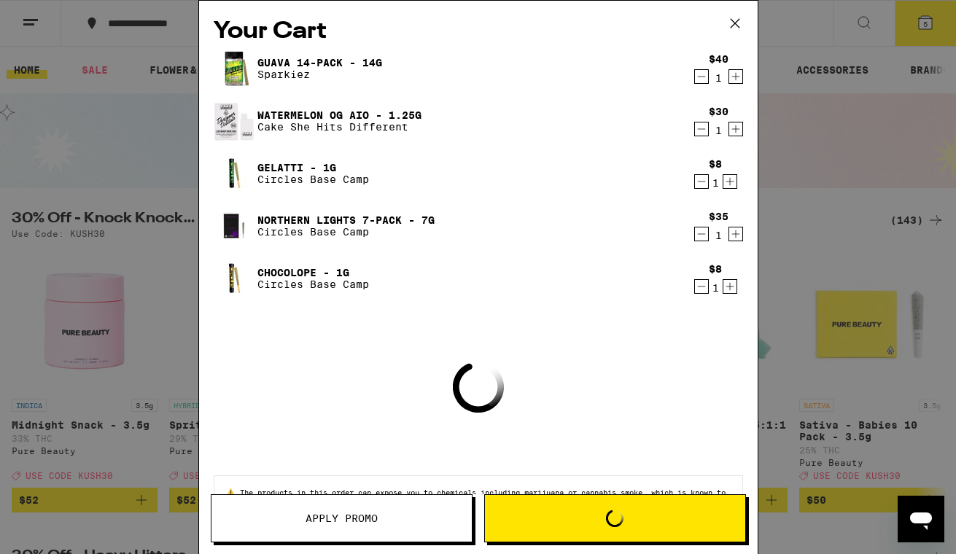
click at [228, 182] on img at bounding box center [234, 173] width 41 height 41
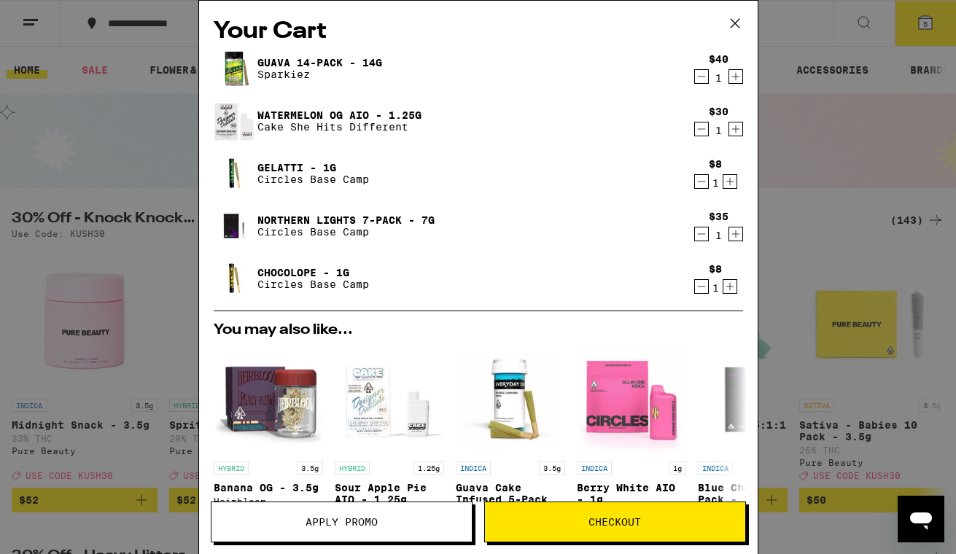
click at [147, 266] on div "Your Cart Guava 14-Pack - 14g Sparkiez $40 1 Watermelon OG AIO - 1.25g Cake She…" at bounding box center [478, 277] width 956 height 554
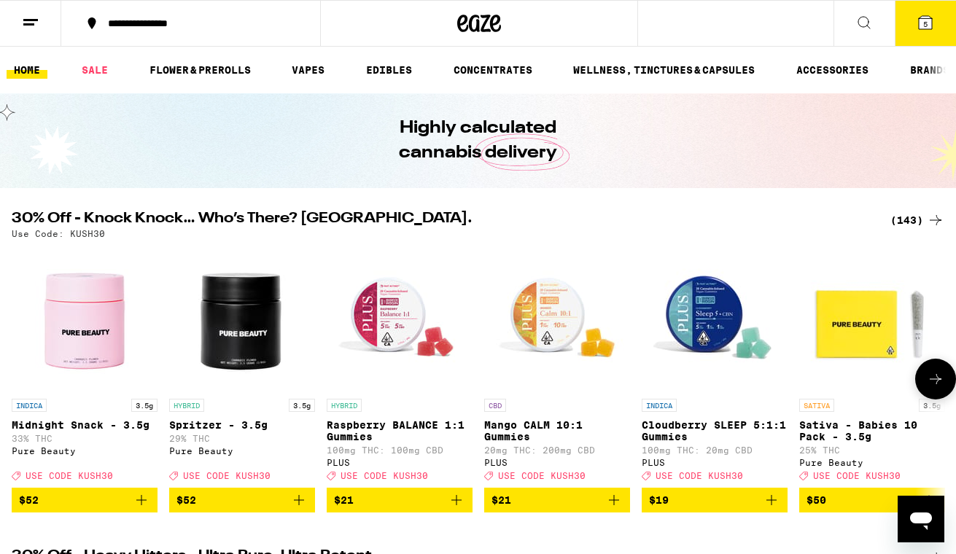
click at [931, 387] on icon at bounding box center [936, 380] width 18 height 18
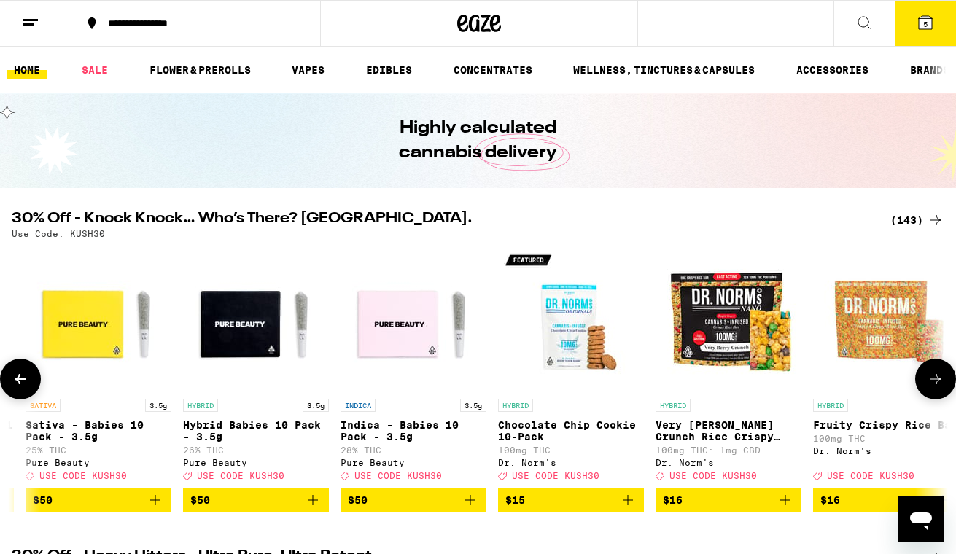
click at [931, 387] on icon at bounding box center [936, 380] width 18 height 18
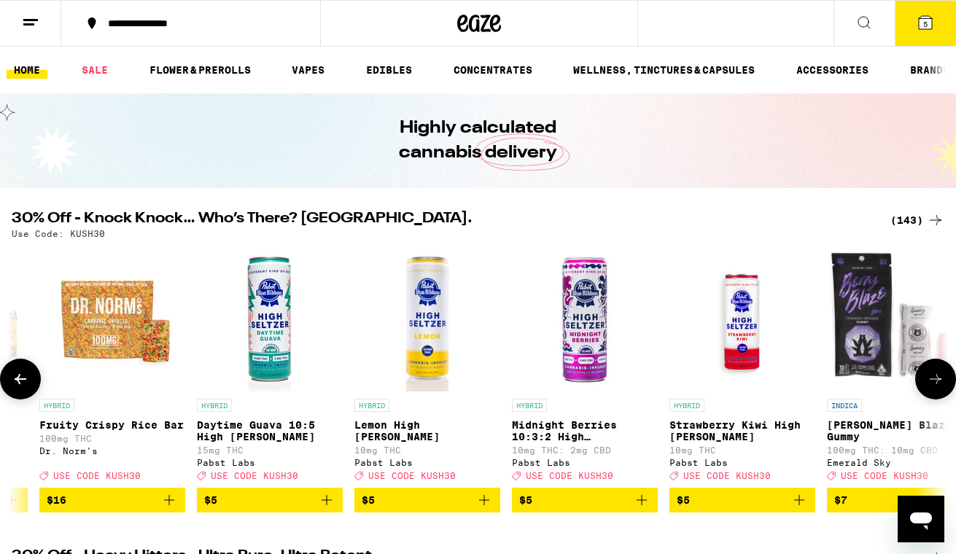
click at [937, 384] on icon at bounding box center [936, 379] width 12 height 10
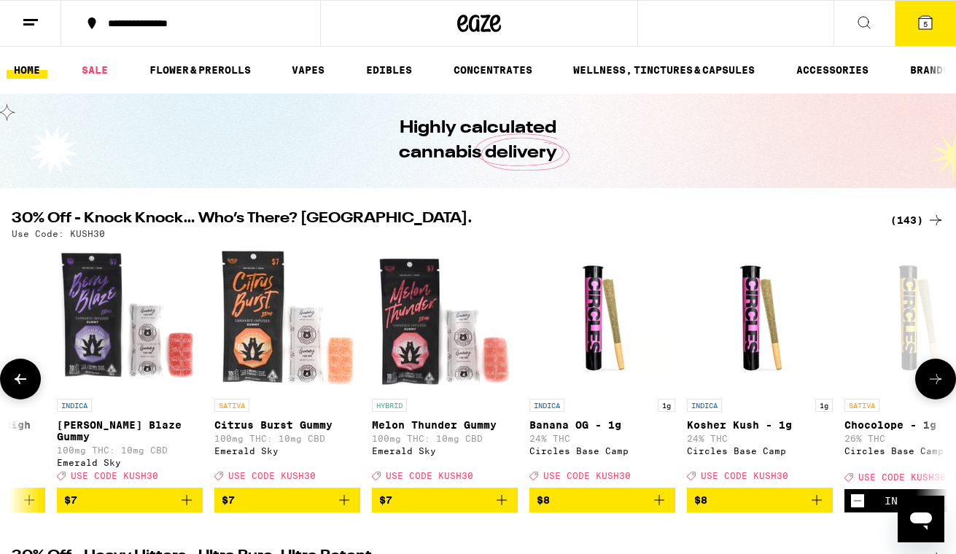
click at [937, 384] on icon at bounding box center [936, 379] width 12 height 10
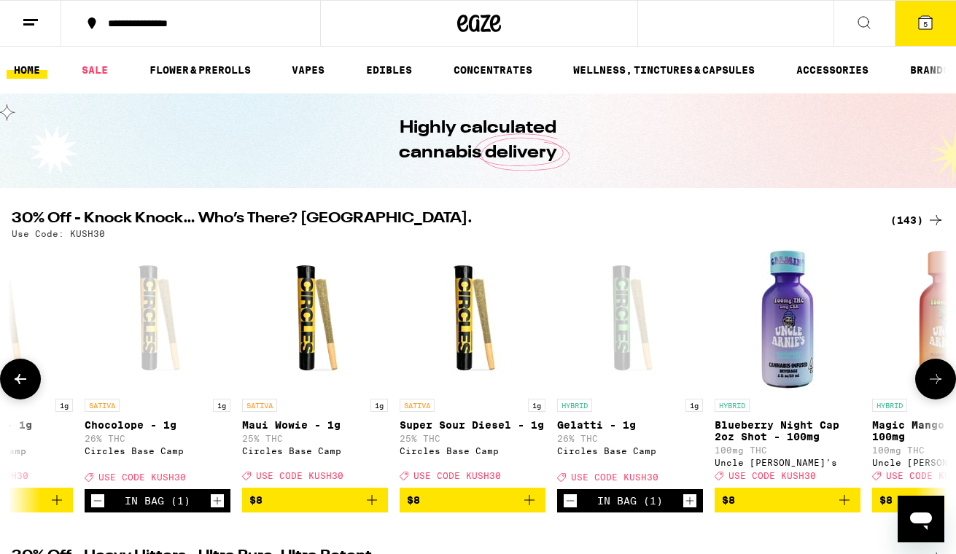
scroll to position [0, 3095]
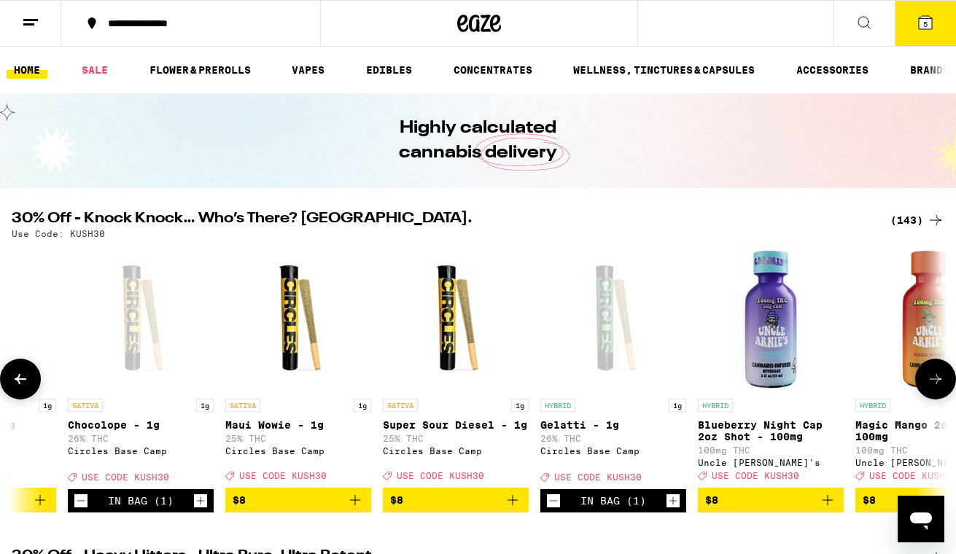
click at [18, 377] on icon at bounding box center [21, 380] width 18 height 18
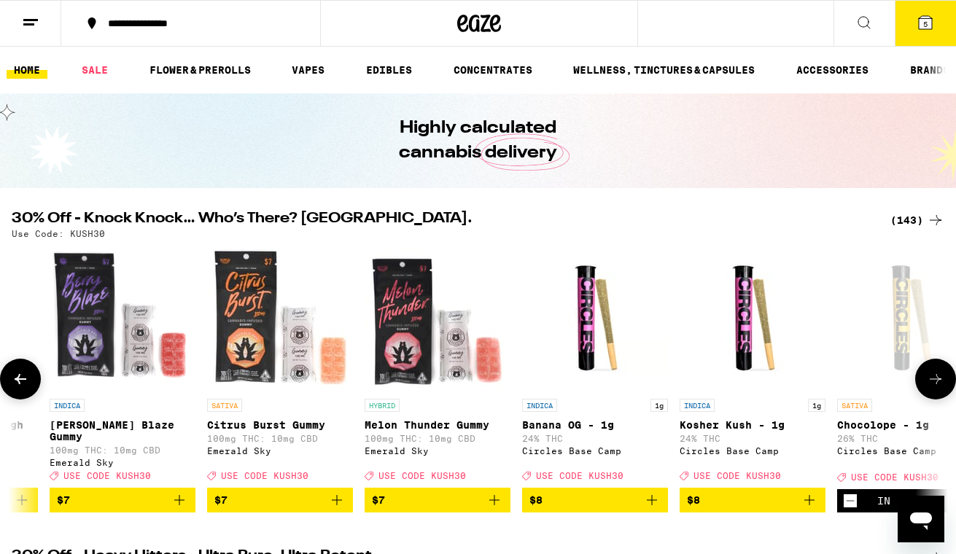
scroll to position [0, 2321]
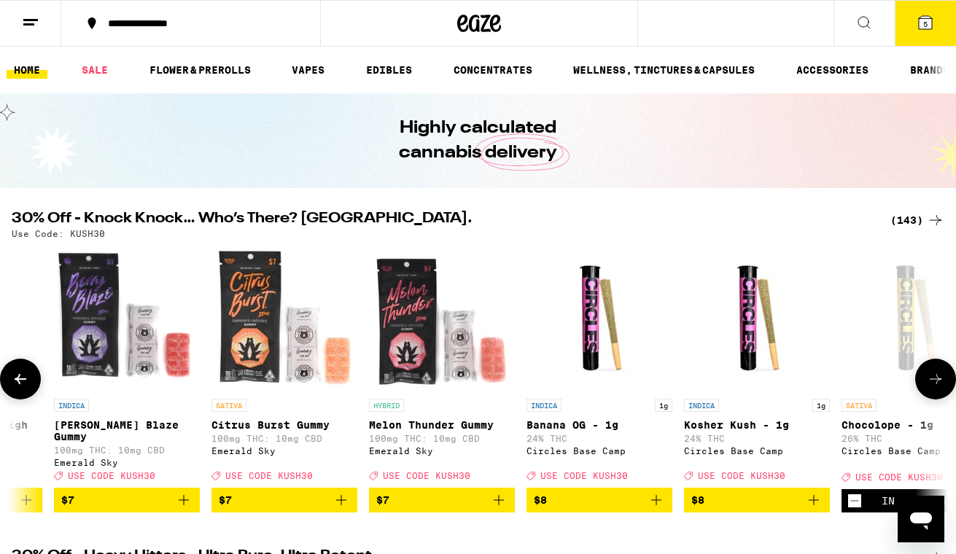
click at [934, 384] on icon at bounding box center [936, 380] width 18 height 18
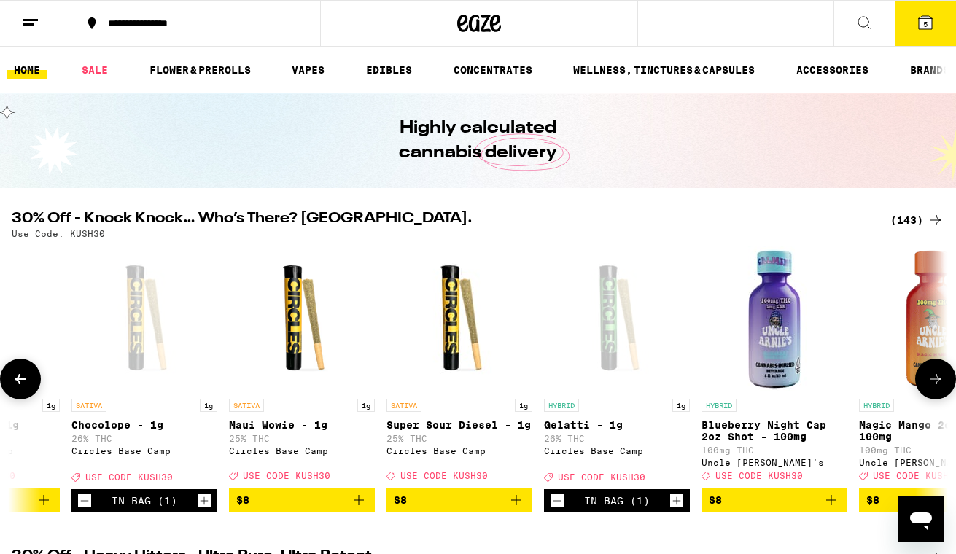
scroll to position [0, 3095]
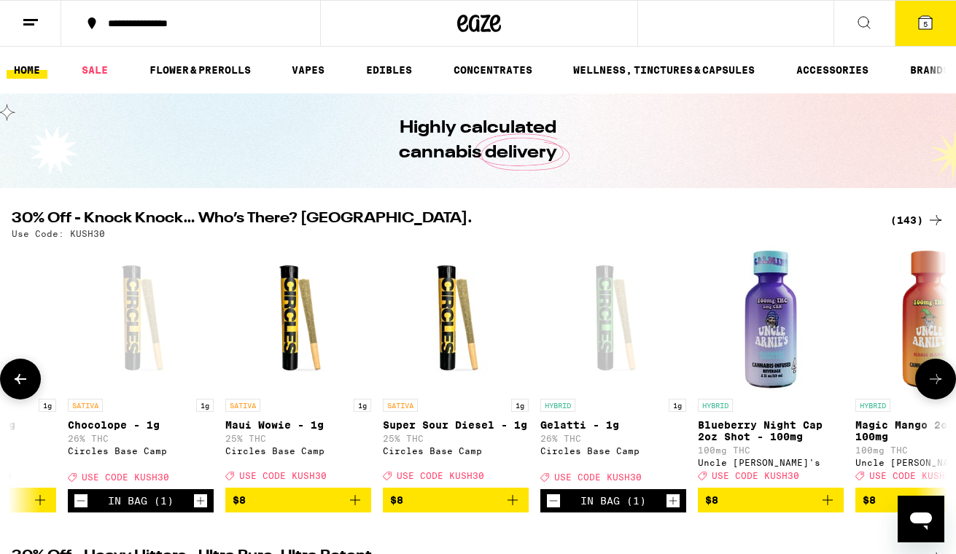
click at [512, 505] on icon "Add to bag" at bounding box center [513, 500] width 10 height 10
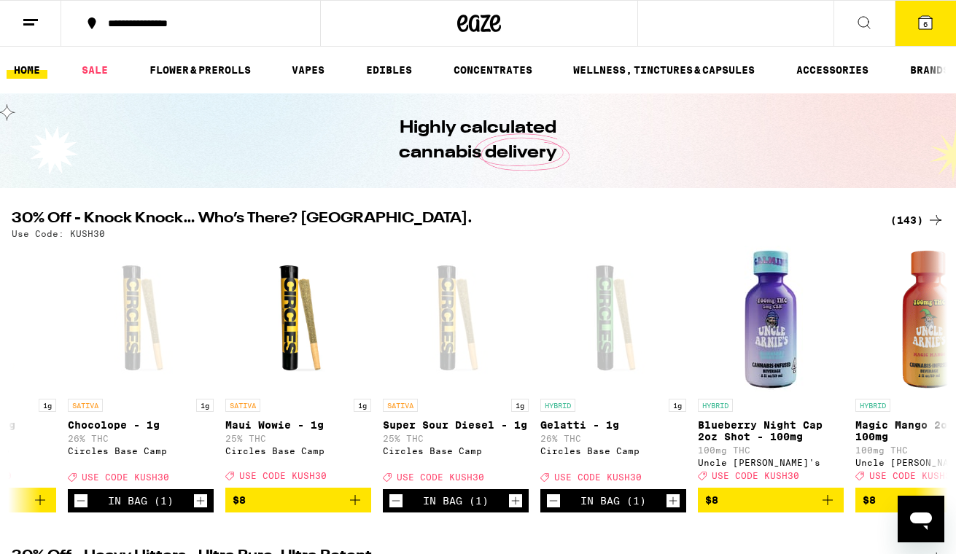
click at [926, 17] on icon at bounding box center [925, 22] width 13 height 13
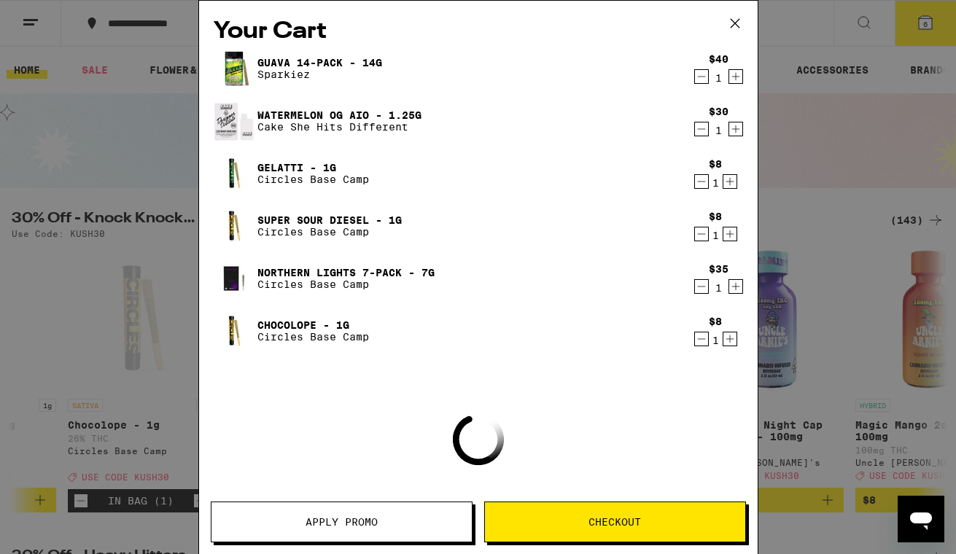
click at [441, 531] on button "Apply Promo" at bounding box center [342, 522] width 262 height 41
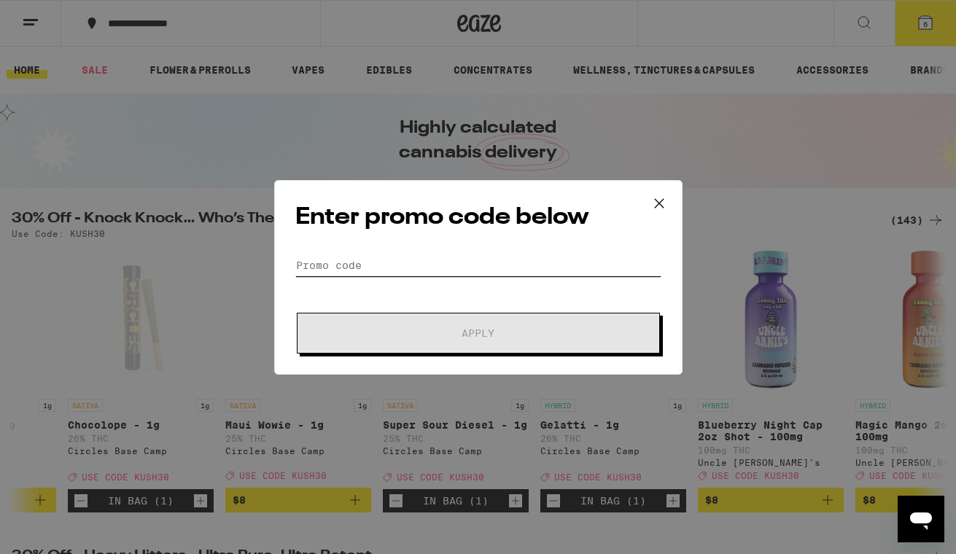
click at [360, 267] on input "Promo Code" at bounding box center [478, 266] width 366 height 22
paste input "KUSH30"
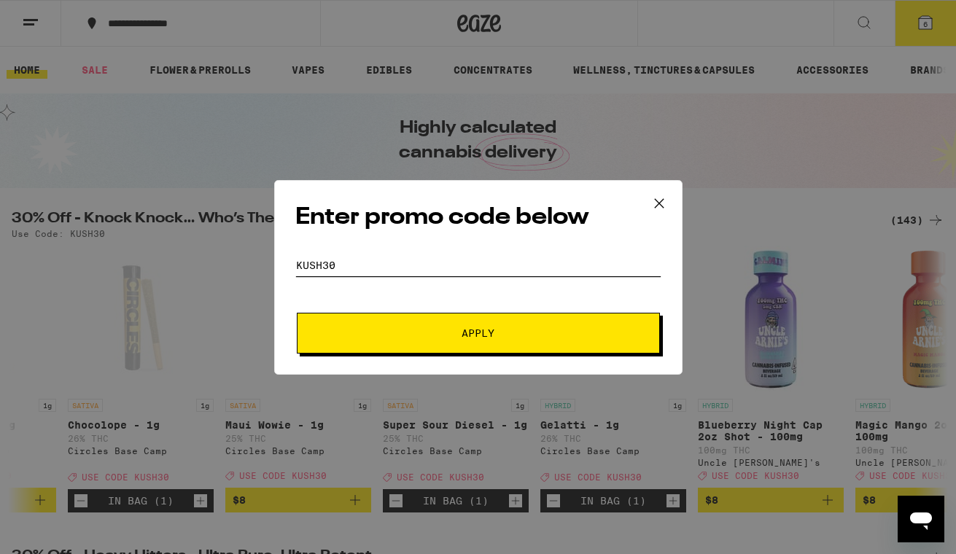
type input "KUSH30"
click at [297, 313] on button "Apply" at bounding box center [478, 333] width 363 height 41
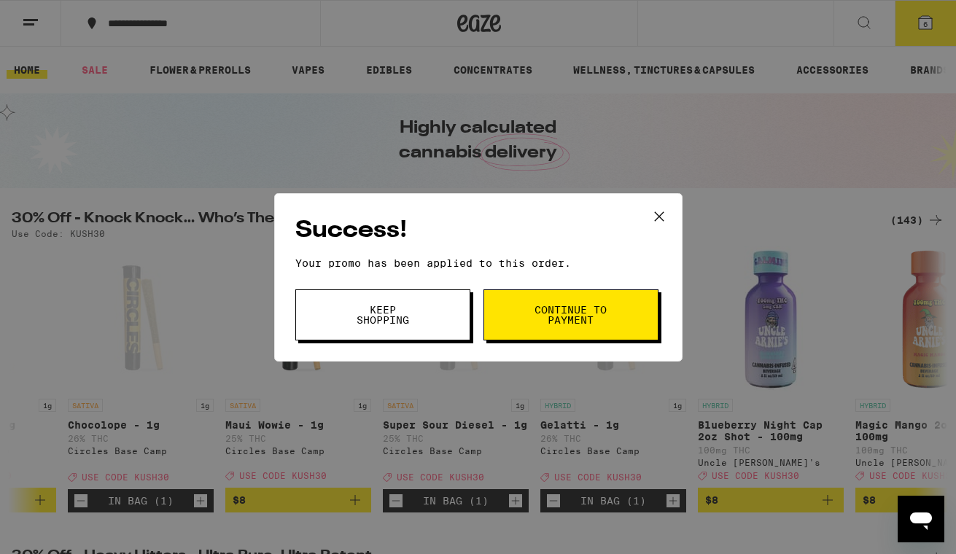
click at [534, 314] on span "Continue to payment" at bounding box center [571, 315] width 74 height 20
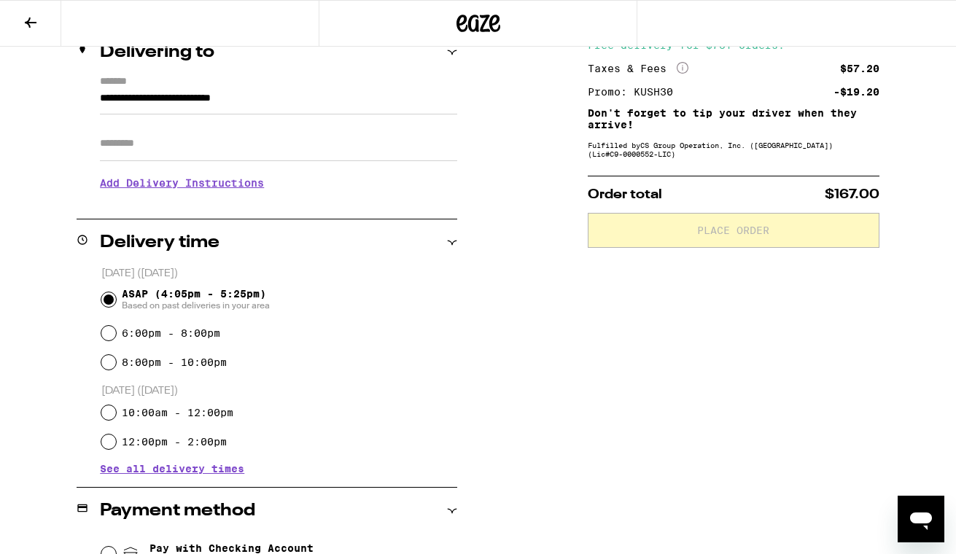
scroll to position [278, 0]
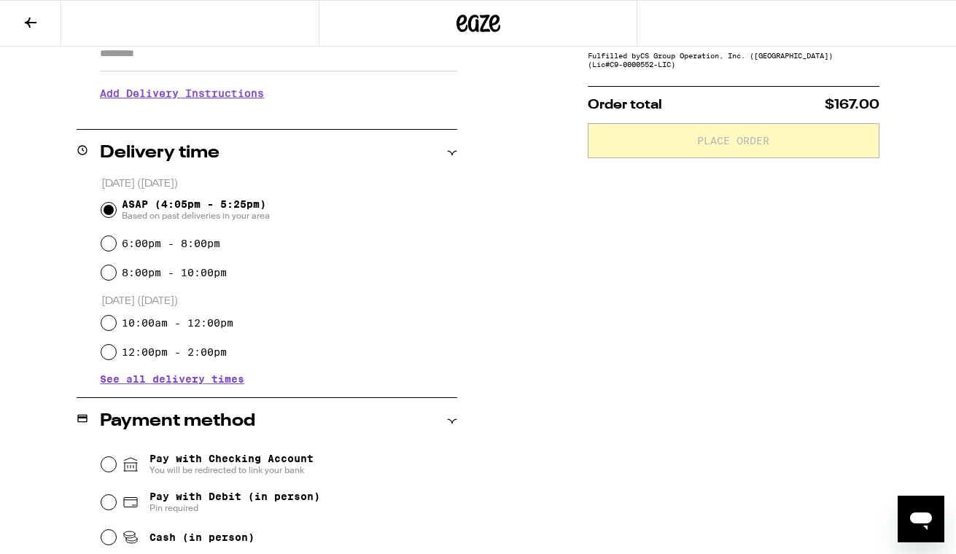
click at [235, 503] on span "Pay with Debit (in person)" at bounding box center [235, 497] width 171 height 12
click at [116, 503] on input "Pay with Debit (in person) Pin required" at bounding box center [108, 502] width 15 height 15
radio input "true"
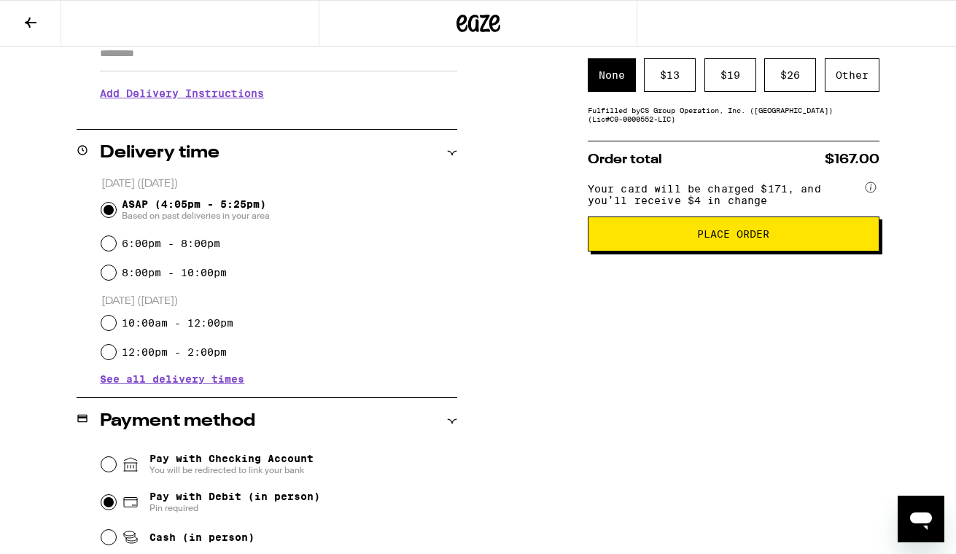
click at [705, 239] on span "Place Order" at bounding box center [733, 234] width 72 height 10
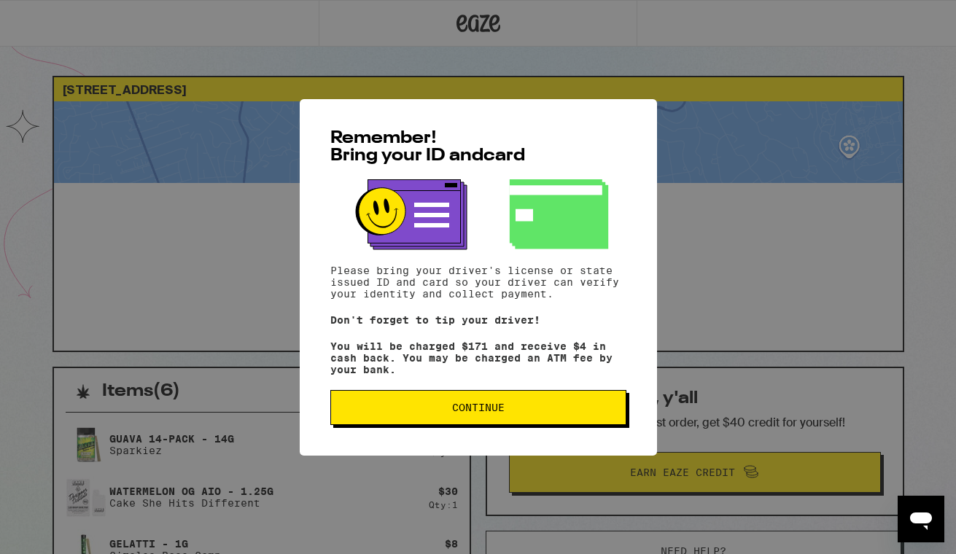
click at [551, 422] on button "Continue" at bounding box center [478, 407] width 296 height 35
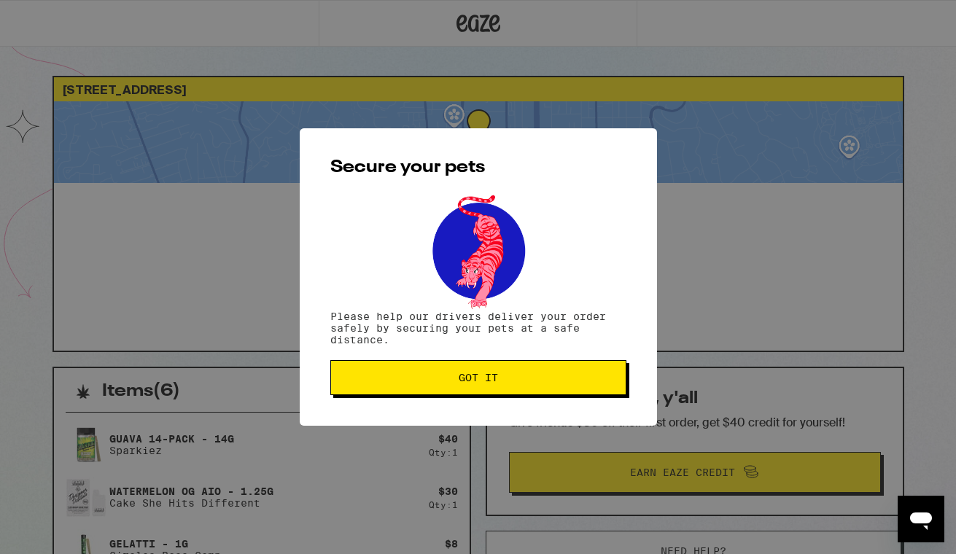
click at [543, 389] on button "Got it" at bounding box center [478, 377] width 296 height 35
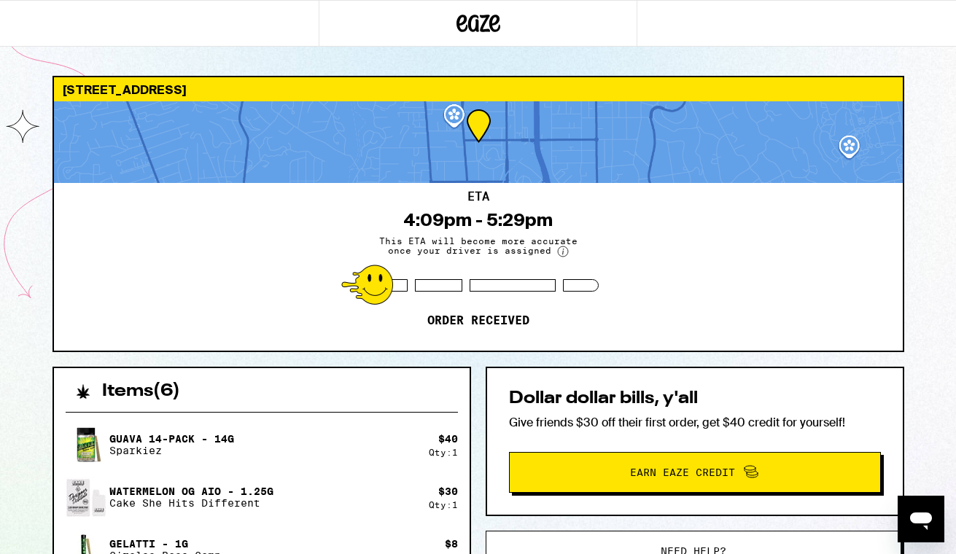
drag, startPoint x: 543, startPoint y: 382, endPoint x: 543, endPoint y: 365, distance: 17.5
click at [543, 365] on div "[STREET_ADDRESS] 4:09pm - 5:29pm This ETA will become more accurate once your d…" at bounding box center [478, 553] width 875 height 954
